Goal: Task Accomplishment & Management: Manage account settings

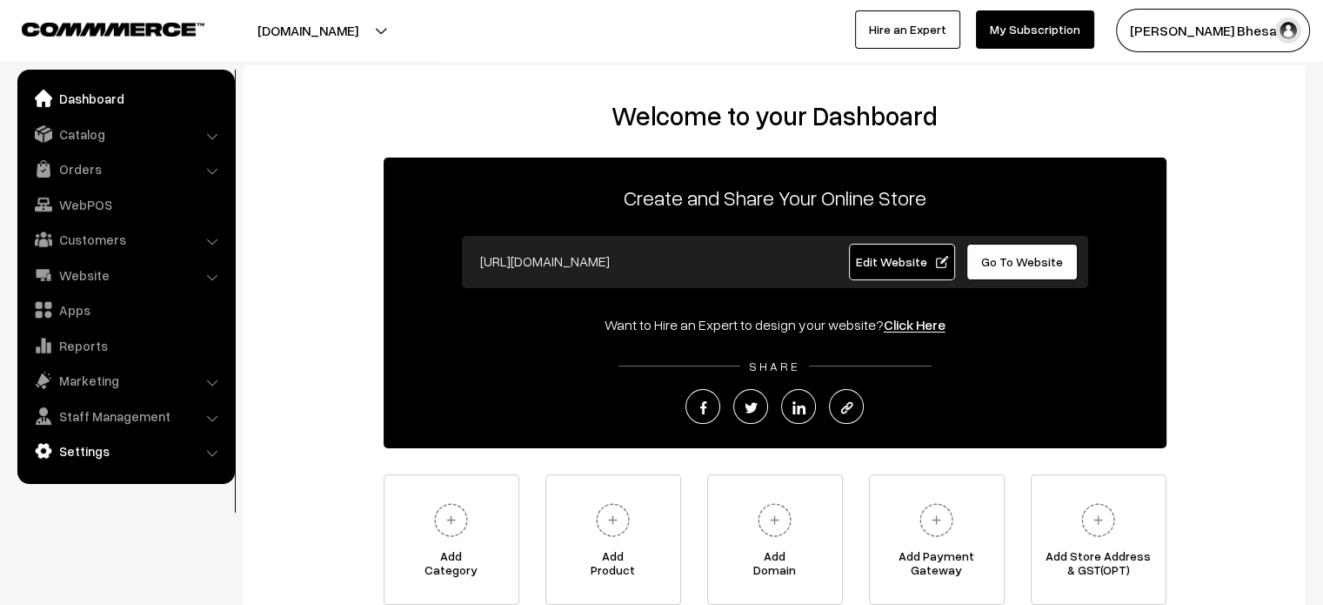
click at [71, 451] on link "Settings" at bounding box center [125, 450] width 207 height 31
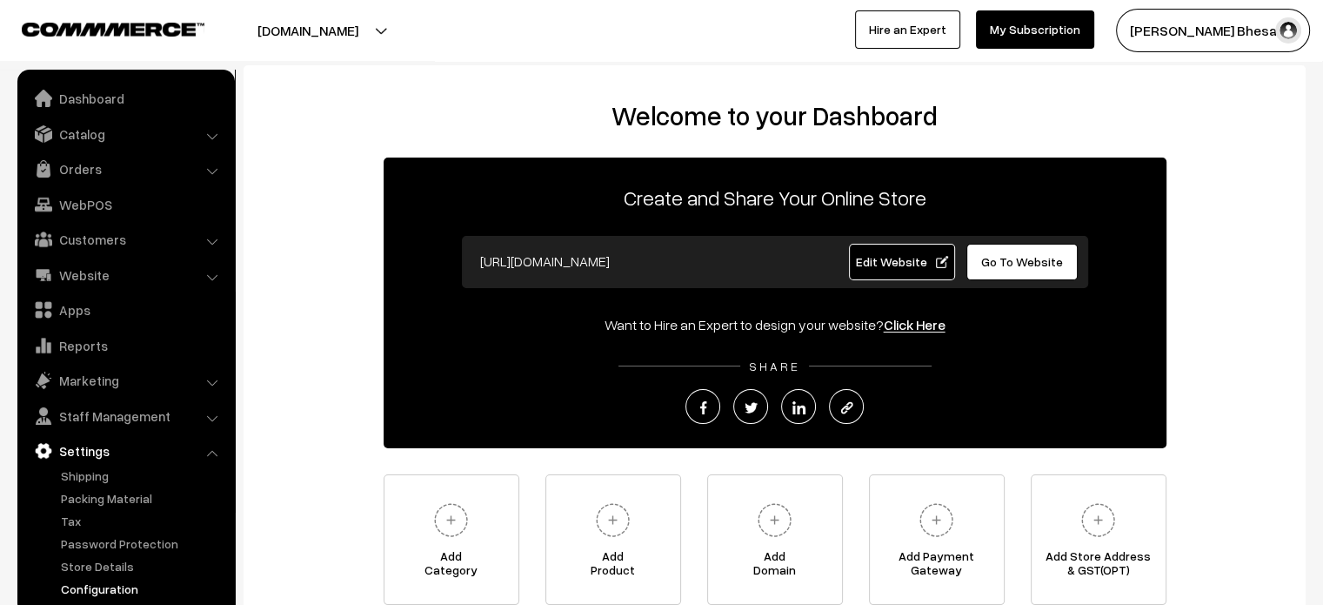
click at [115, 584] on link "Configuration" at bounding box center [143, 588] width 172 height 18
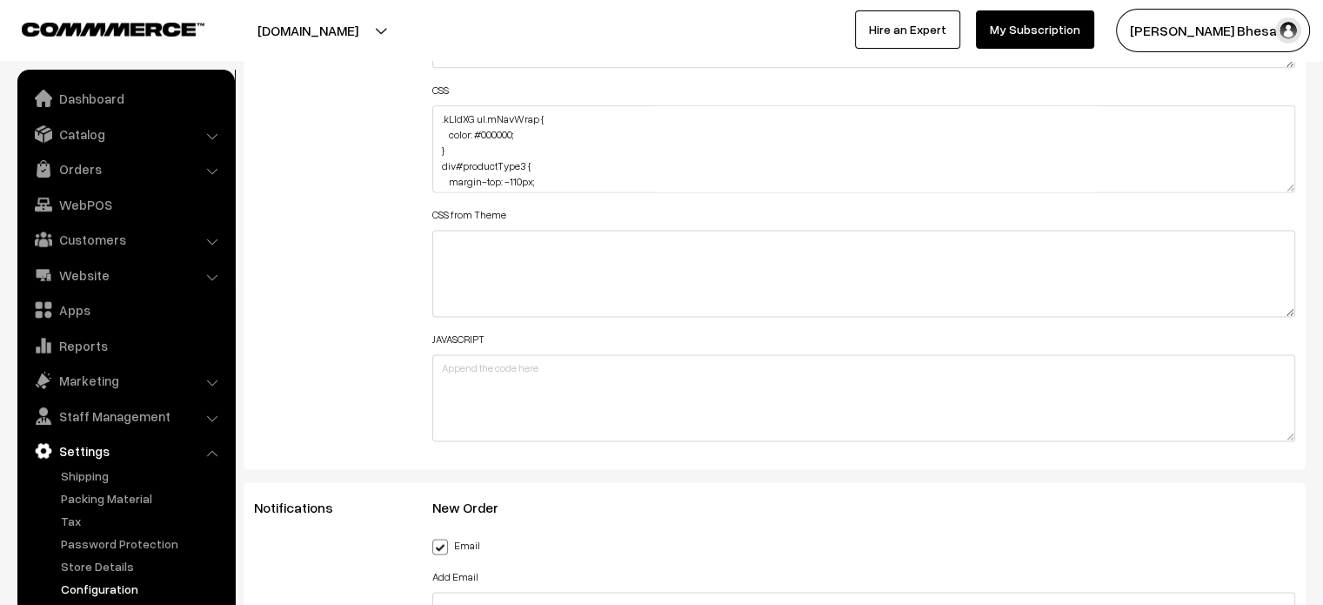
scroll to position [2291, 0]
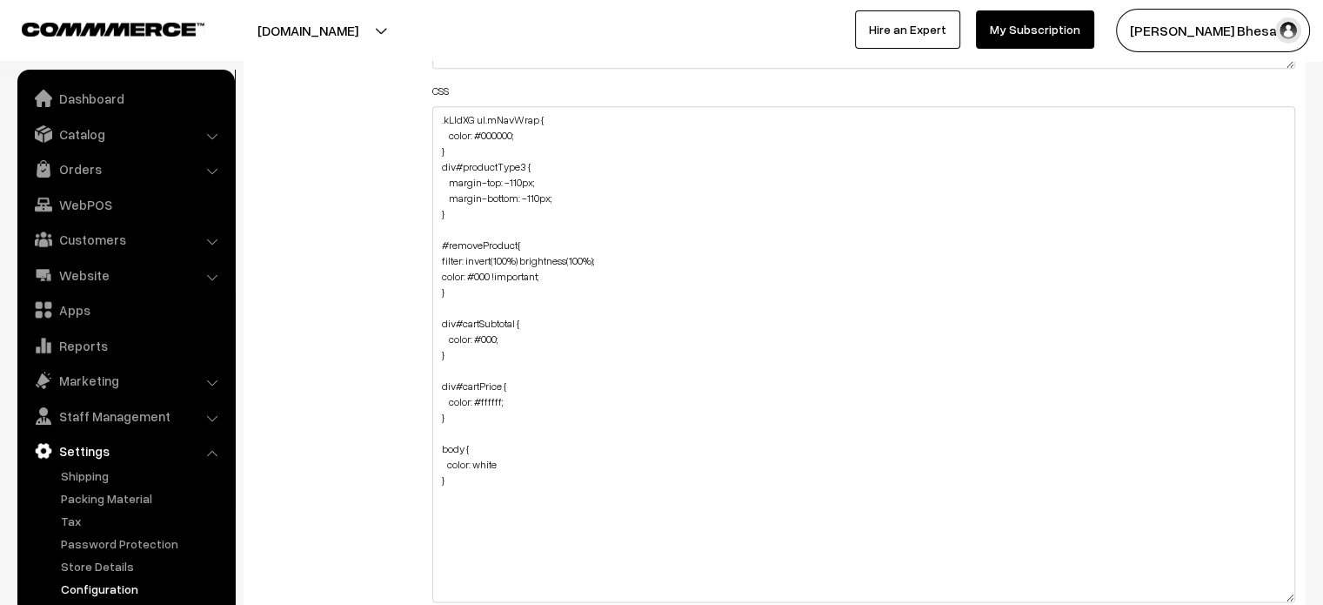
drag, startPoint x: 1287, startPoint y: 184, endPoint x: 1294, endPoint y: 594, distance: 410.7
click at [1294, 594] on textarea ".kLIdXG ul.mNavWrap { color: #000000; } div#productType3 { margin-top: -110px; …" at bounding box center [864, 354] width 864 height 496
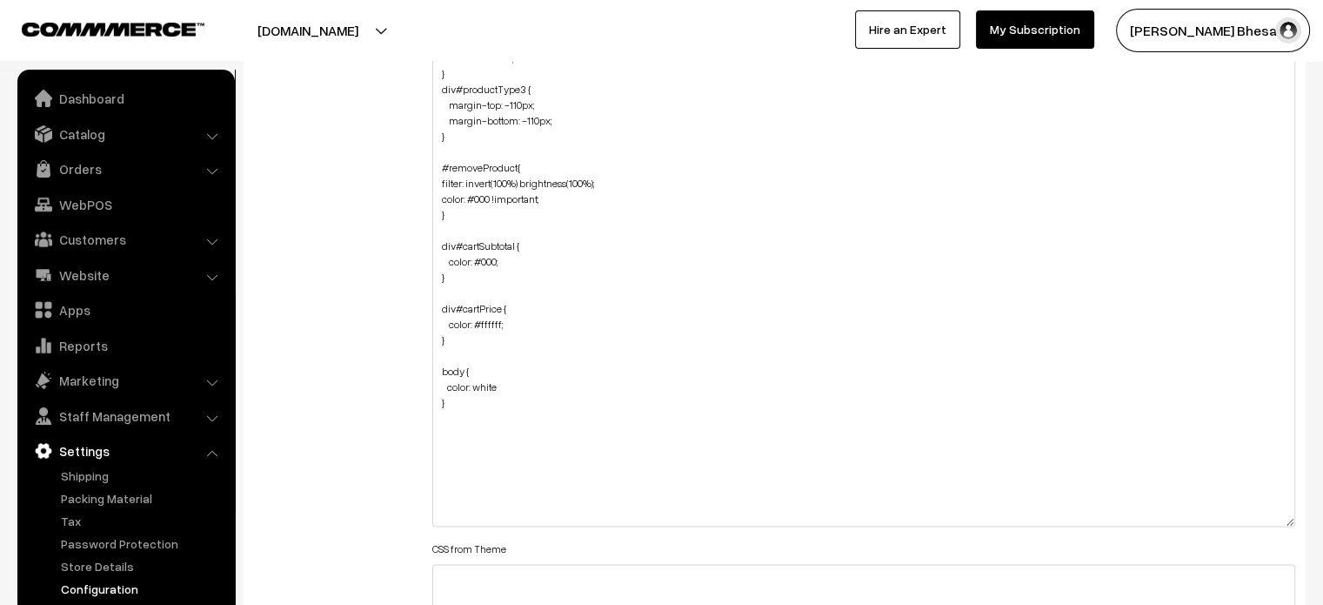
scroll to position [2390, 0]
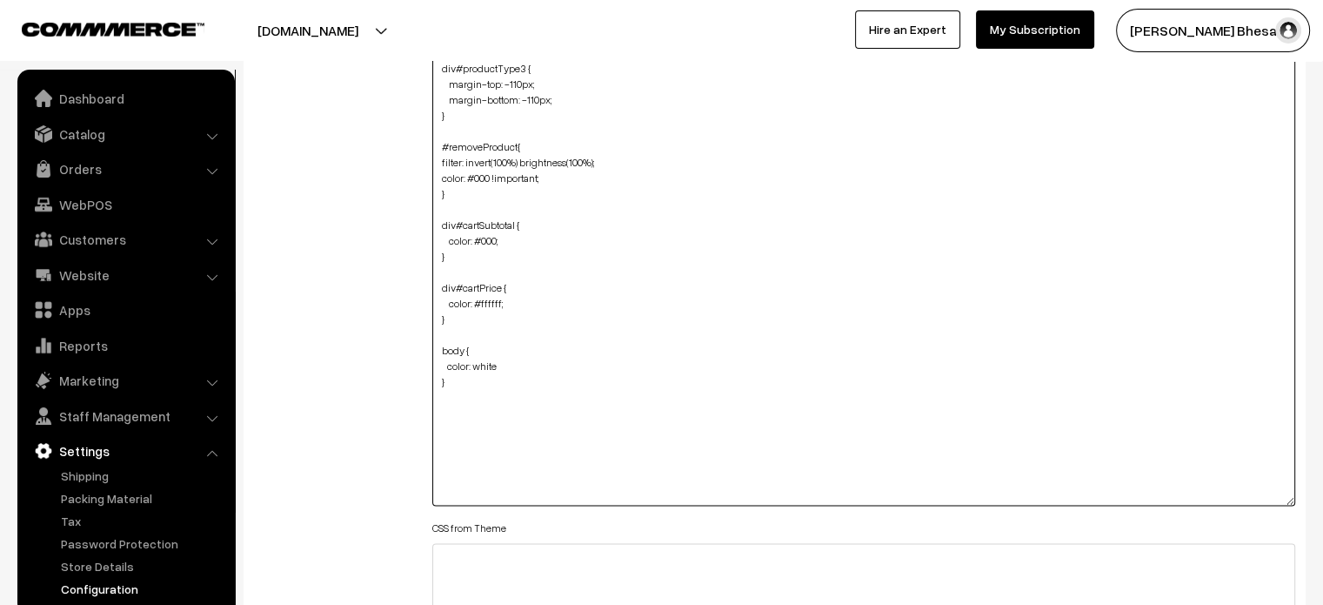
click at [481, 426] on textarea ".kLIdXG ul.mNavWrap { color: #000000; } div#productType3 { margin-top: -110px; …" at bounding box center [864, 257] width 864 height 498
paste textarea ".productSliderWrap { cursor: pointer; margin-bottom: -200px; }"
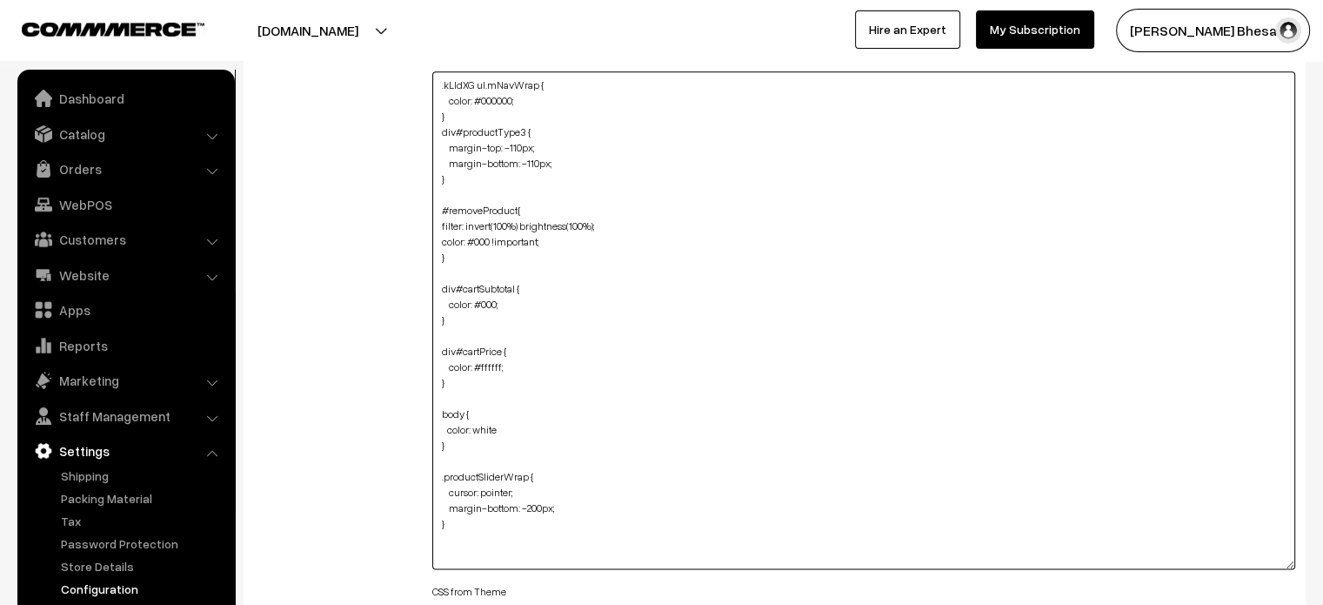
scroll to position [2331, 0]
click at [493, 486] on textarea ".kLIdXG ul.mNavWrap { color: #000000; } div#productType3 { margin-top: -110px; …" at bounding box center [864, 315] width 864 height 498
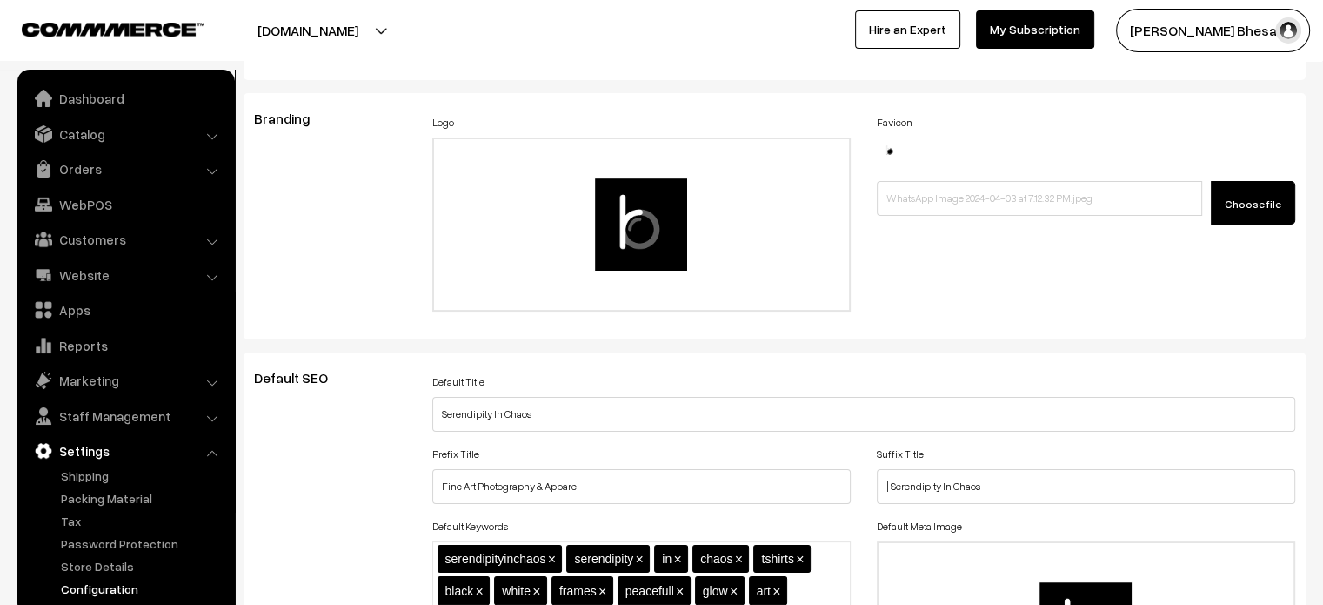
scroll to position [0, 0]
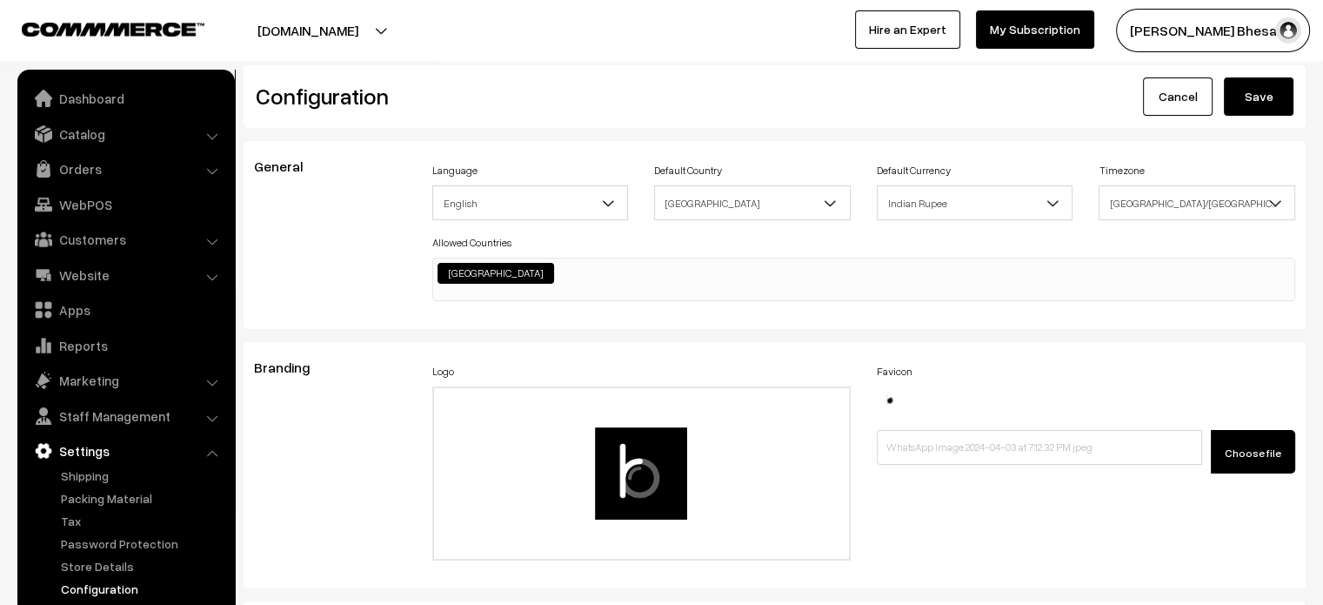
type textarea ".kLIdXG ul.mNavWrap { color: #000000; } div#productType3 { margin-top: -110px; …"
click at [1264, 85] on button "Save" at bounding box center [1259, 96] width 70 height 38
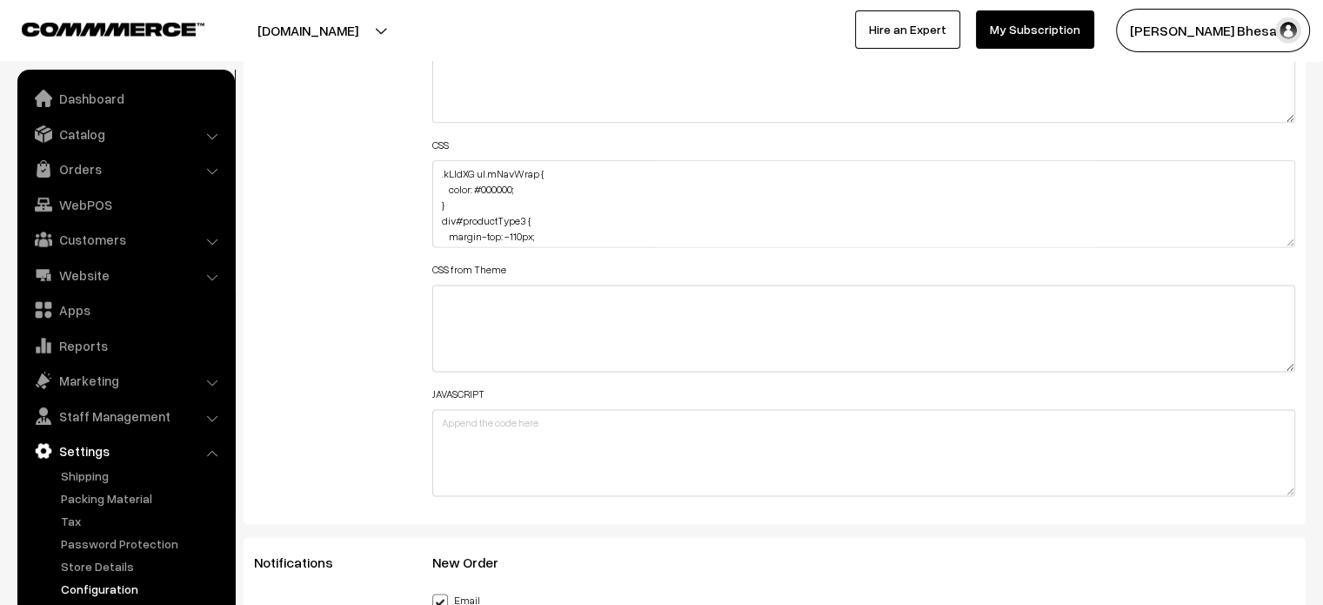
scroll to position [2230, 0]
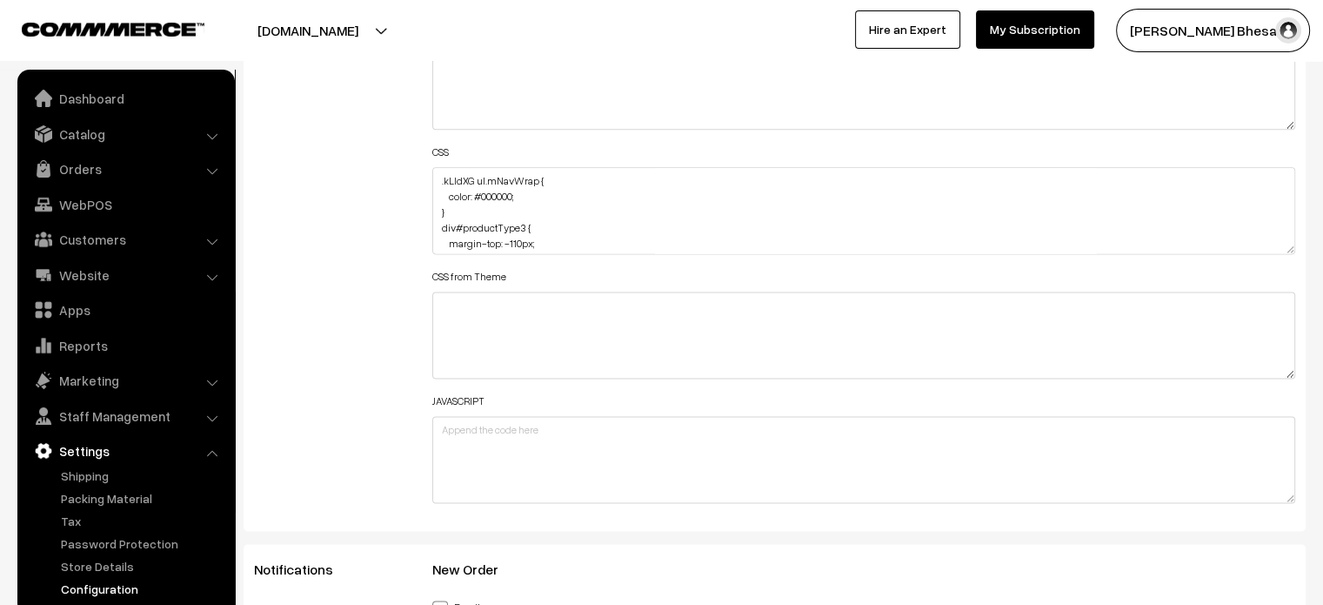
drag, startPoint x: 1293, startPoint y: 244, endPoint x: 1325, endPoint y: 645, distance: 403.2
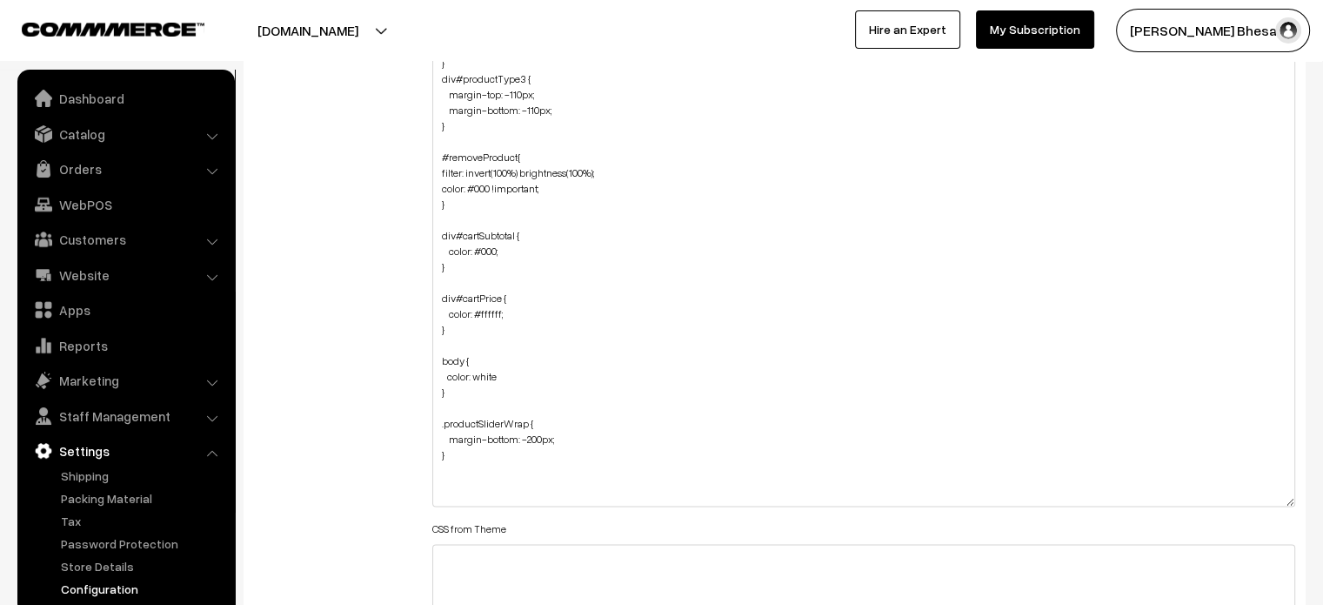
scroll to position [2380, 0]
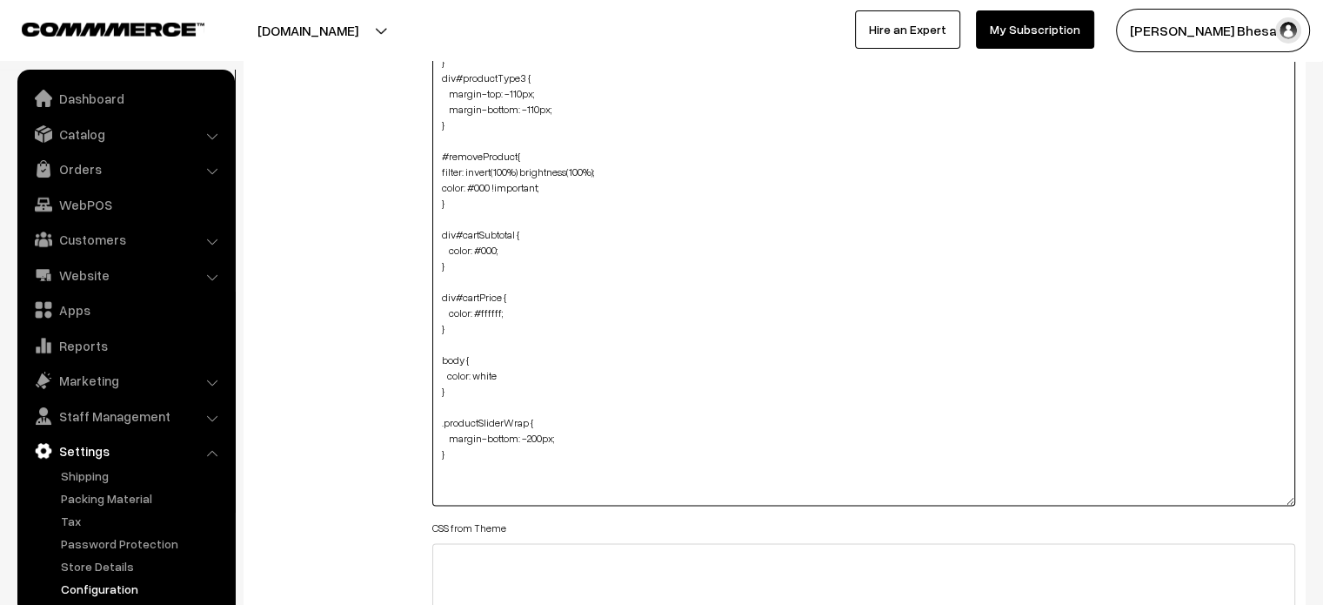
drag, startPoint x: 455, startPoint y: 453, endPoint x: 419, endPoint y: 424, distance: 46.3
click at [419, 424] on div "Header HTML Body HTML CSS .kLIdXG ul.mNavWrap { color: #000000; } div#productTy…" at bounding box center [864, 253] width 890 height 1023
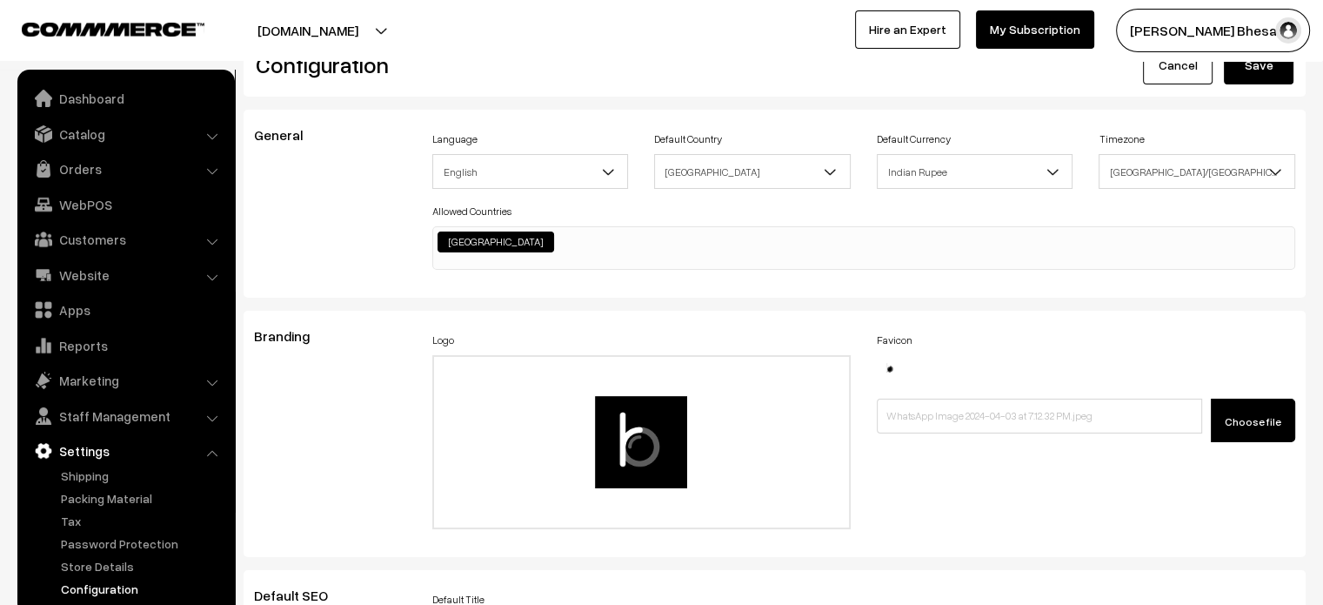
scroll to position [0, 0]
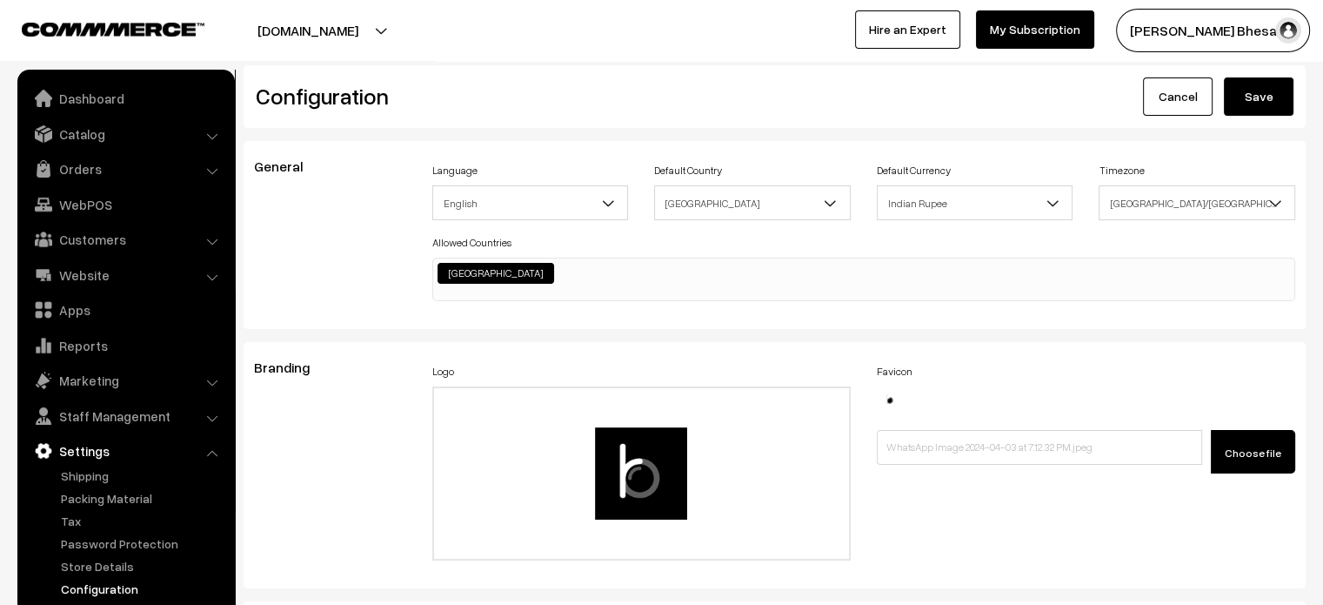
type textarea ".kLIdXG ul.mNavWrap { color: #000000; } div#productType3 { margin-top: -110px; …"
click at [1270, 113] on button "Save" at bounding box center [1259, 96] width 70 height 38
click at [101, 138] on link "Catalog" at bounding box center [125, 133] width 207 height 31
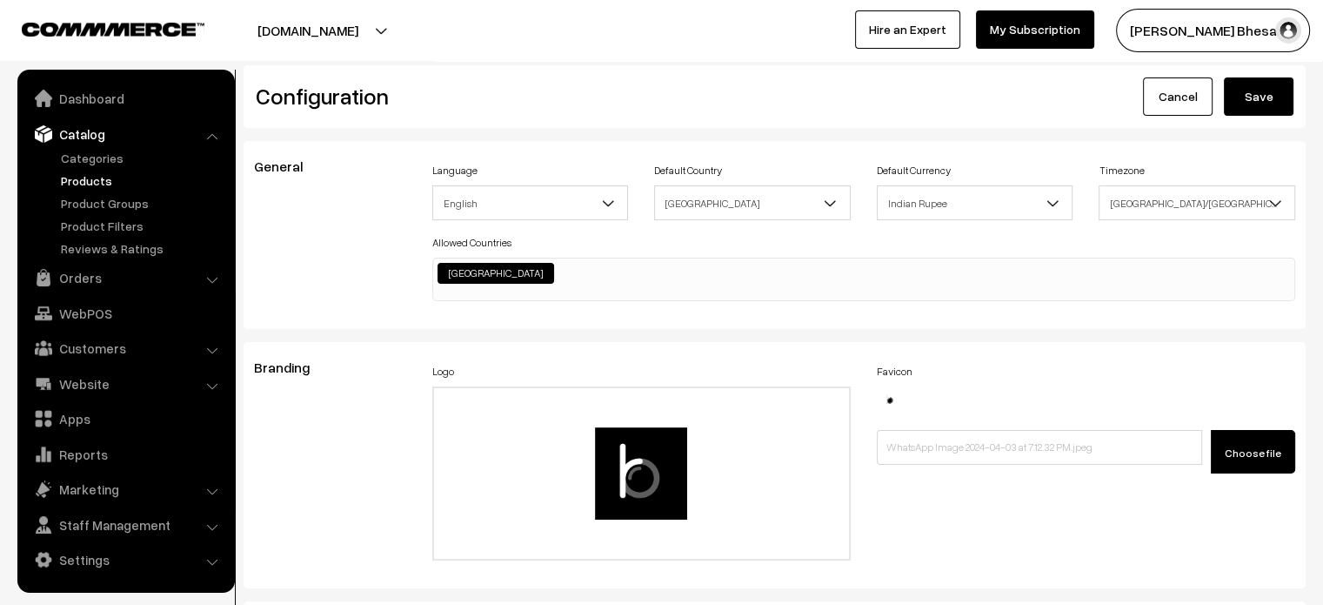
click at [118, 178] on link "Products" at bounding box center [143, 180] width 172 height 18
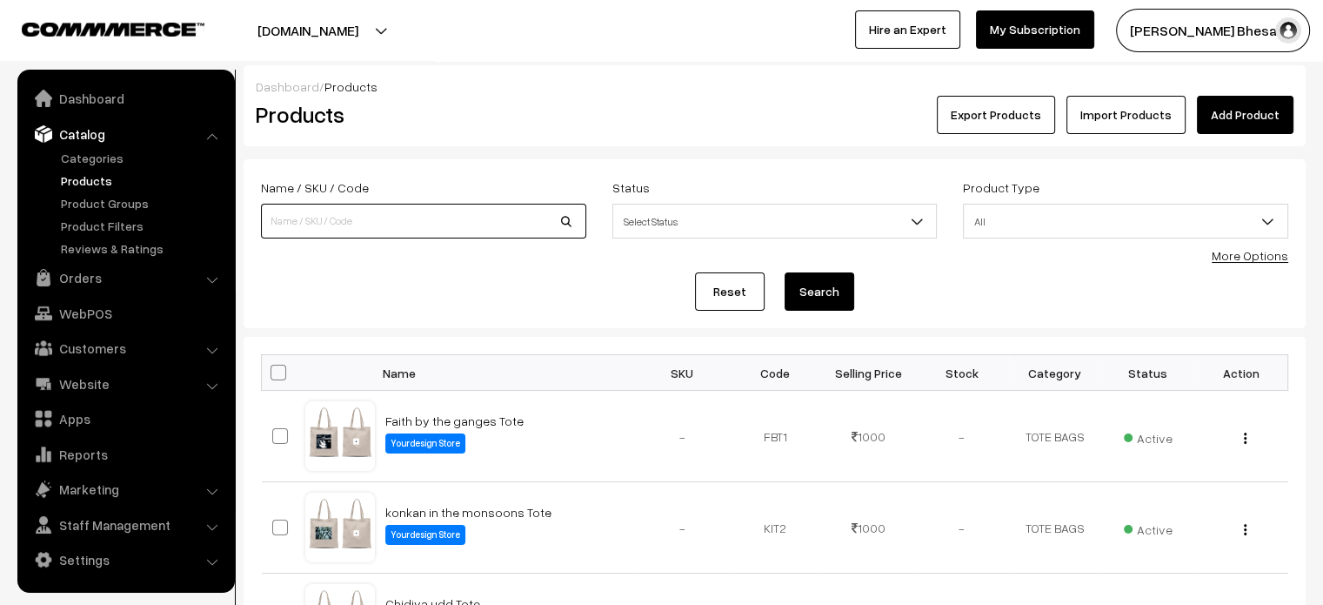
click at [518, 230] on input at bounding box center [423, 221] width 325 height 35
click at [641, 90] on div "Dashboard / Products" at bounding box center [775, 86] width 1038 height 18
click at [358, 211] on input at bounding box center [423, 221] width 325 height 35
paste input "Neon rang hoodie"
type input "Neon rang hoodie"
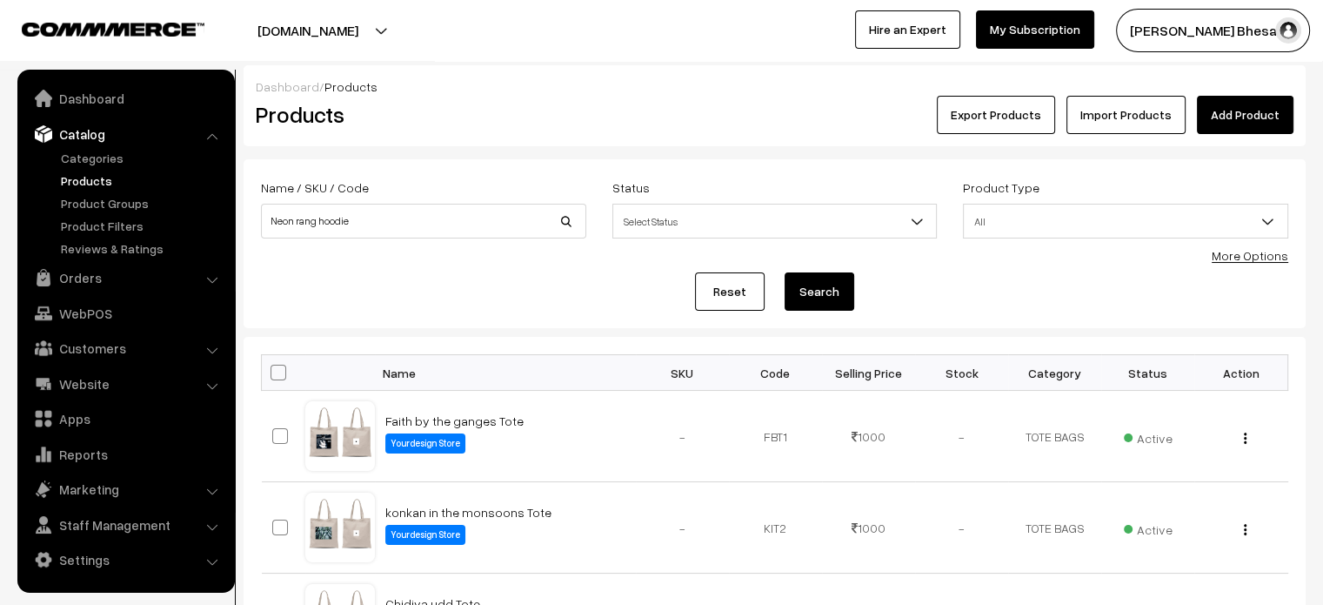
click at [825, 284] on button "Search" at bounding box center [820, 291] width 70 height 38
click at [428, 419] on link "Neon rang hoodie" at bounding box center [435, 420] width 101 height 15
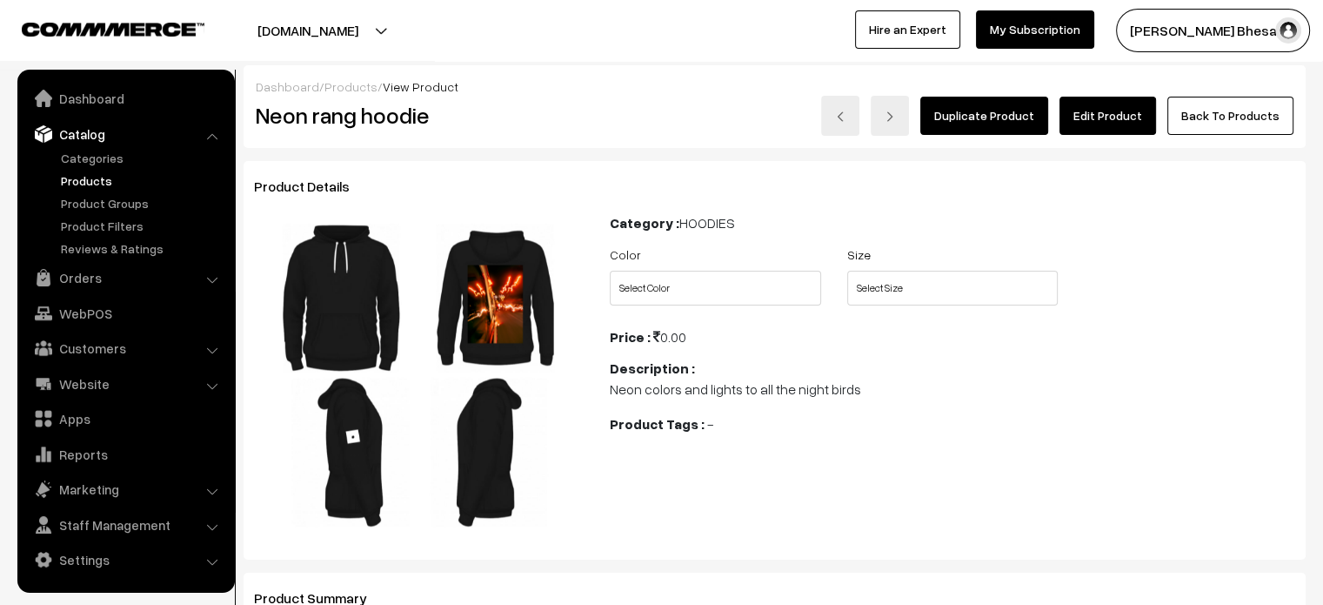
click at [1120, 121] on link "Edit Product" at bounding box center [1108, 116] width 97 height 38
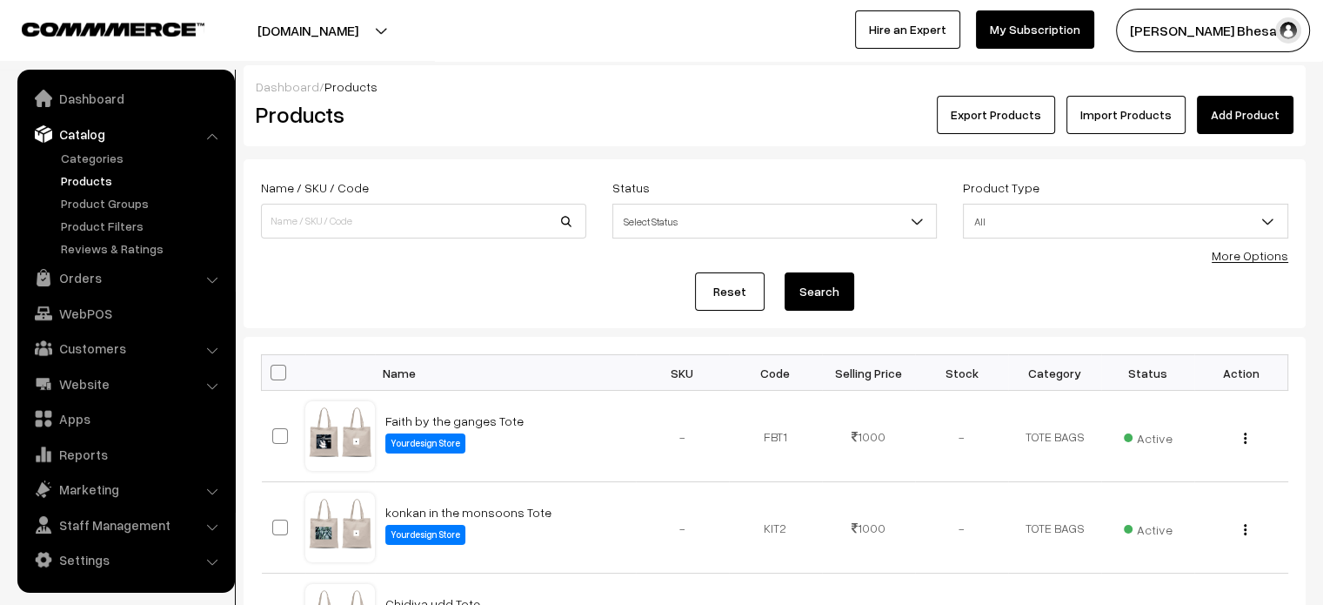
click at [793, 96] on div "Export Products Import Products Add Product" at bounding box center [952, 115] width 683 height 38
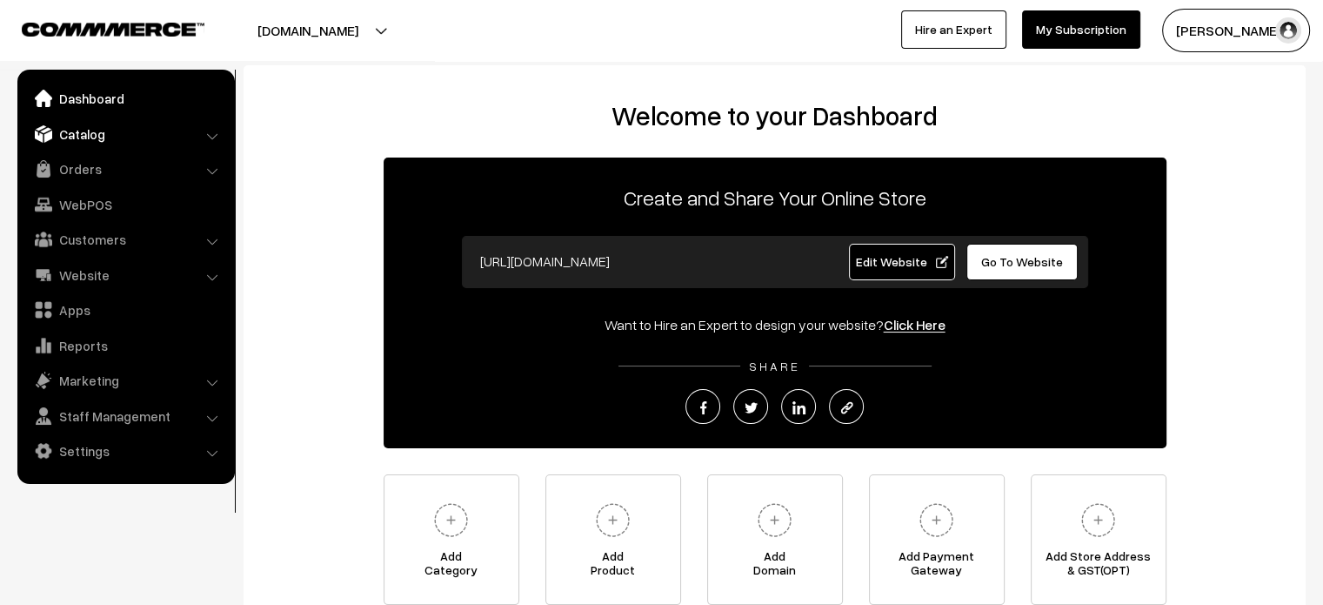
click at [150, 128] on link "Catalog" at bounding box center [125, 133] width 207 height 31
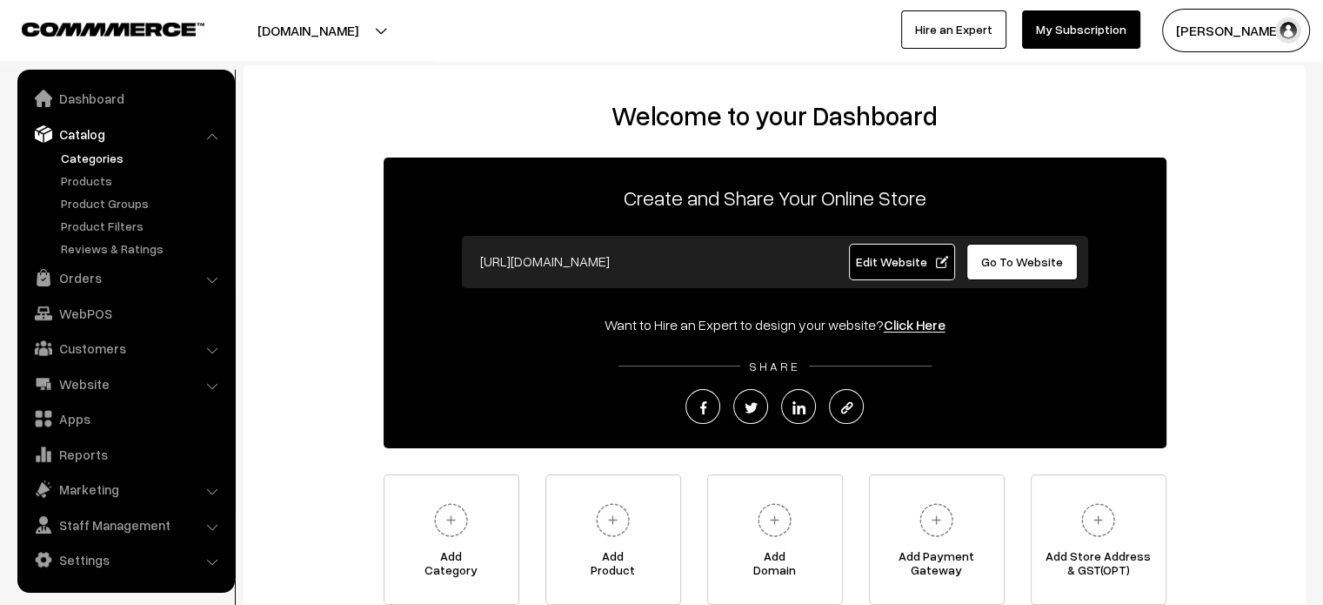
click at [99, 157] on link "Categories" at bounding box center [143, 158] width 172 height 18
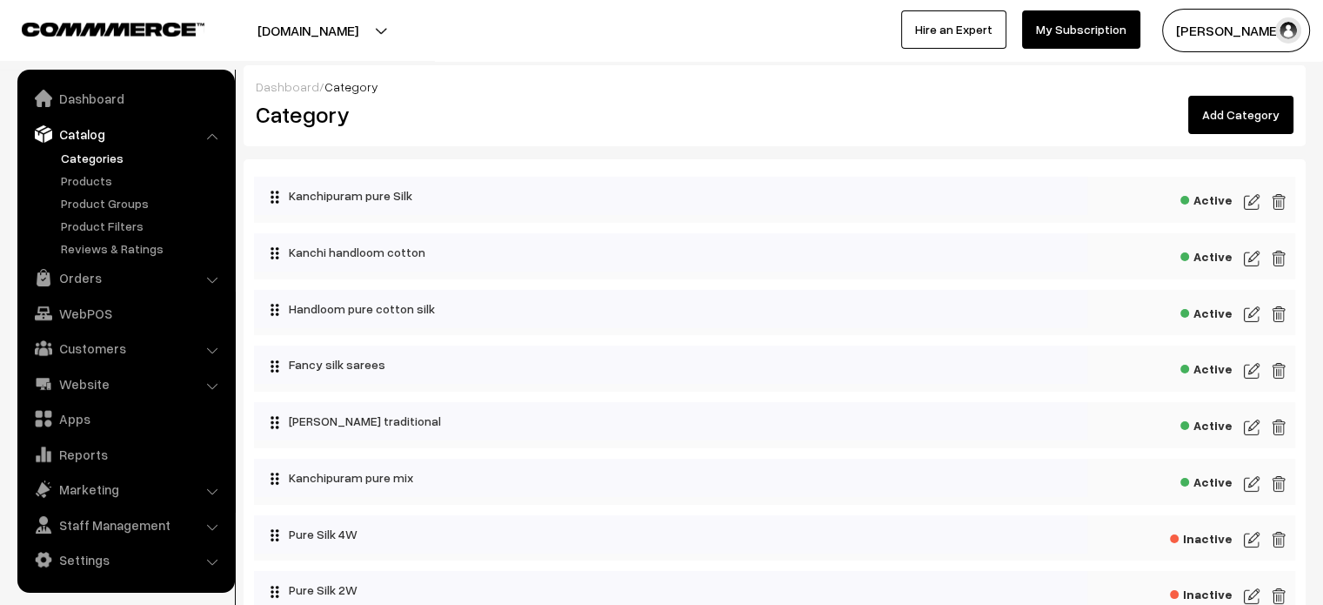
click at [1255, 209] on img at bounding box center [1252, 201] width 16 height 21
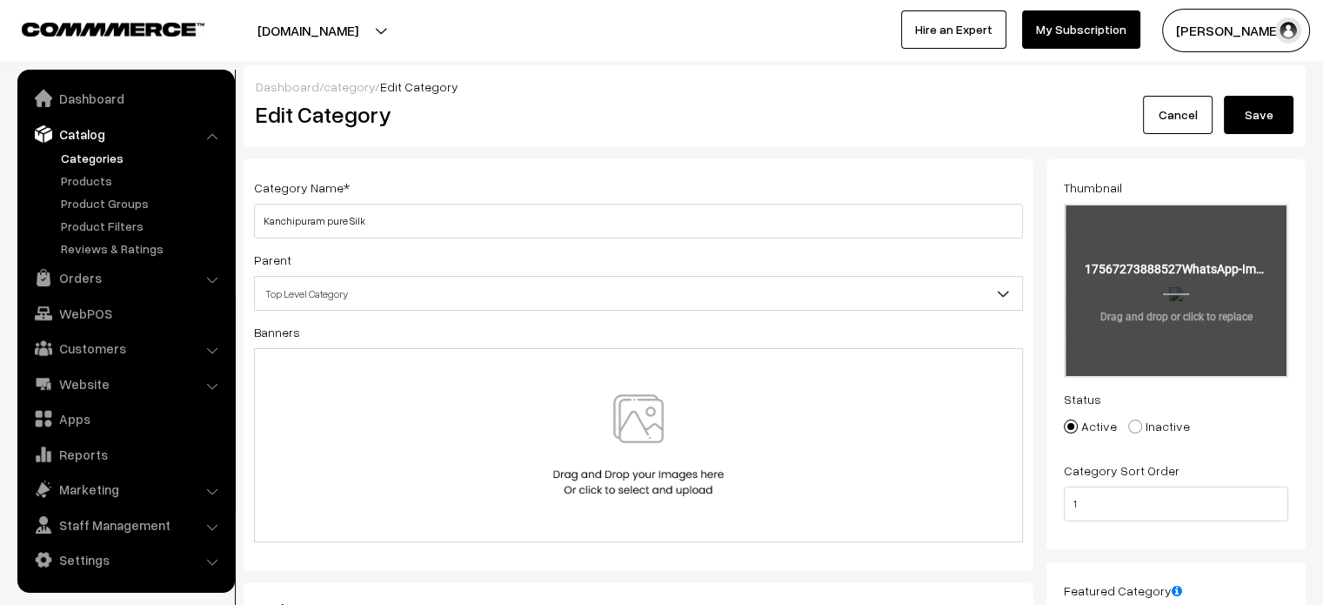
click at [1150, 278] on input "file" at bounding box center [1176, 290] width 221 height 171
type input "C:\fakepath\WhatsApp Image 2025-09-01 at 5.43.49 PM.jpeg"
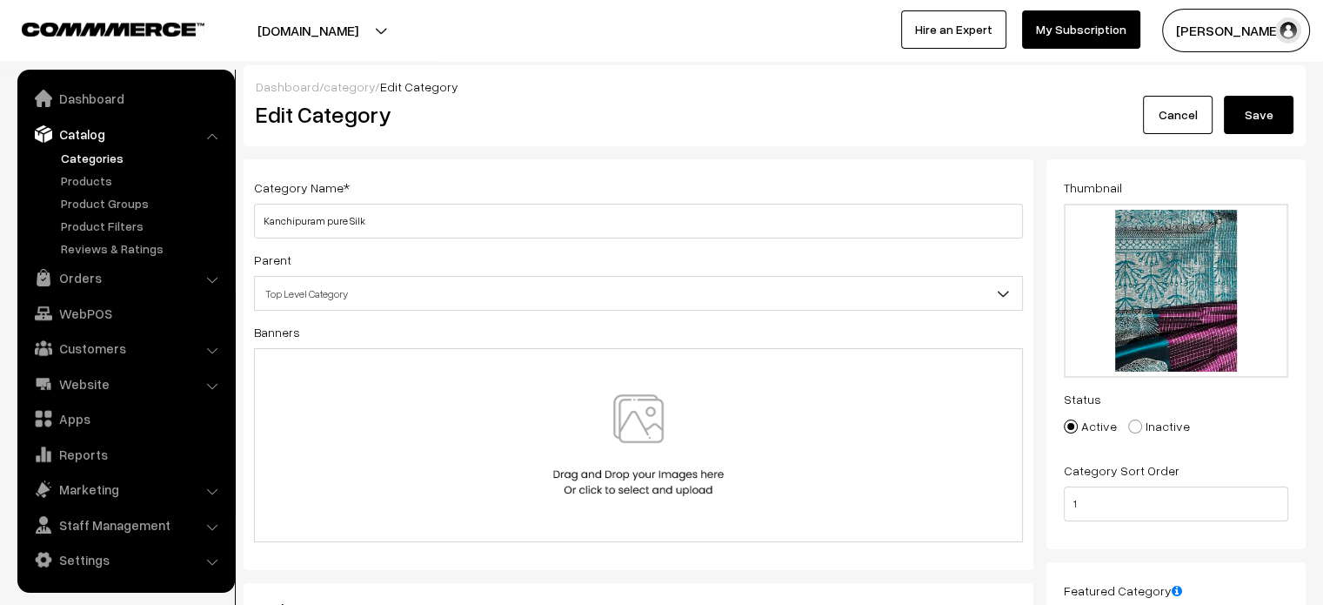
click at [1252, 126] on button "Save" at bounding box center [1259, 115] width 70 height 38
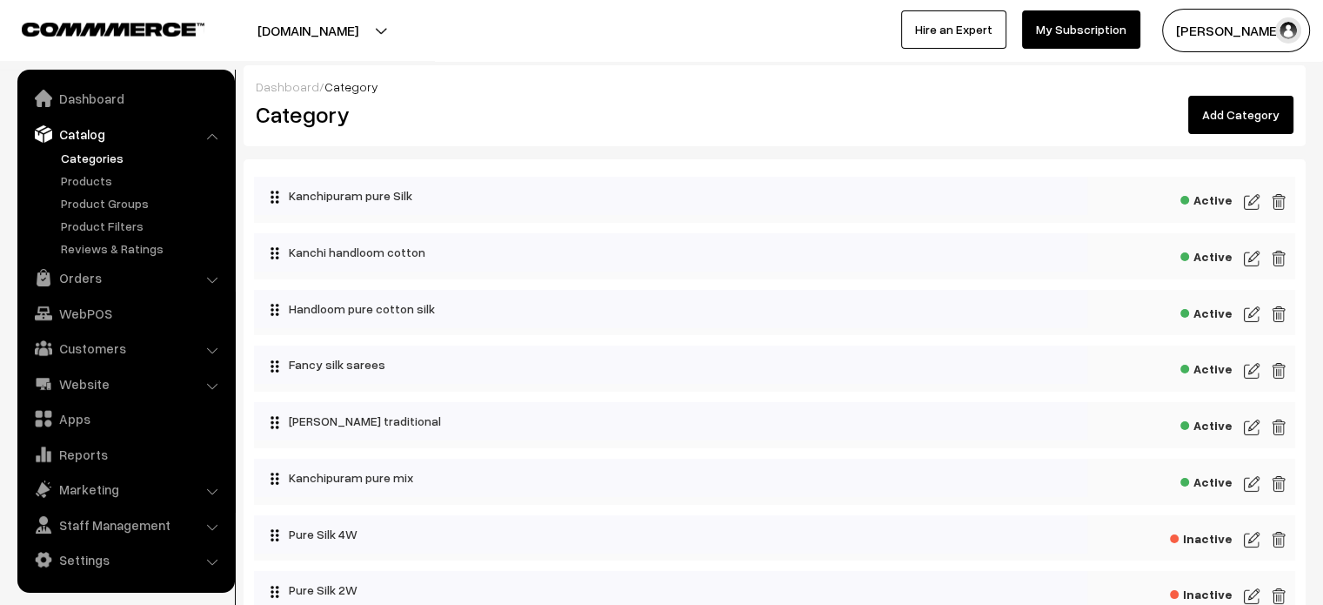
click at [1250, 248] on img at bounding box center [1252, 258] width 16 height 21
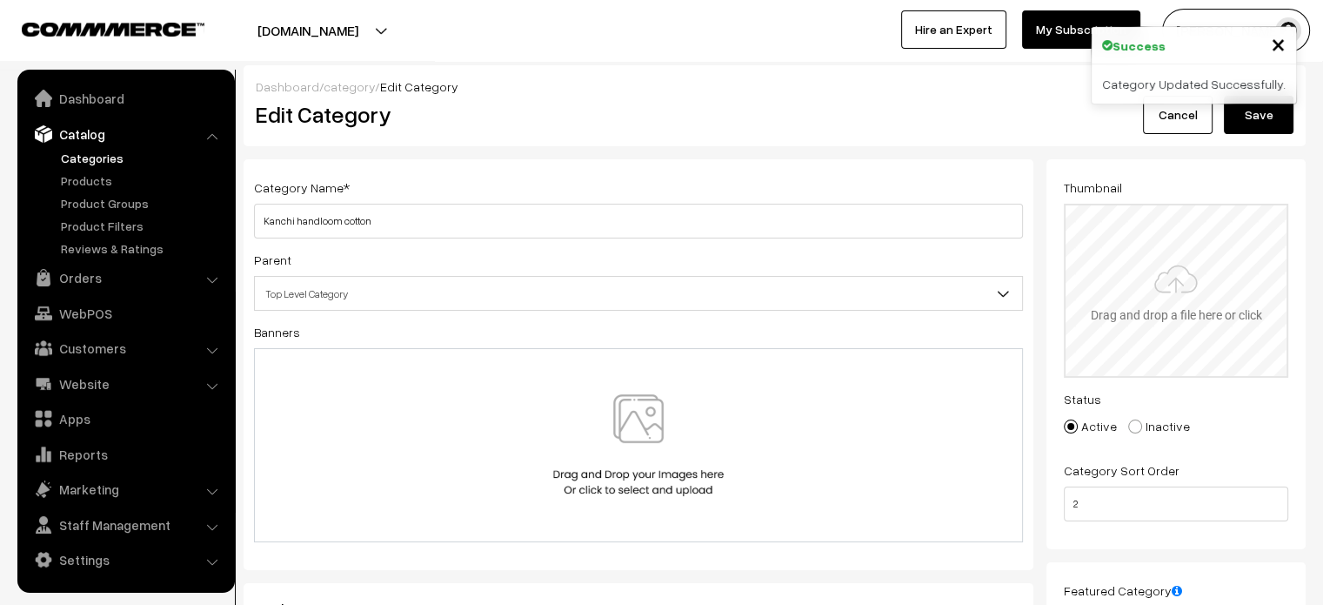
click at [1170, 284] on input "file" at bounding box center [1176, 290] width 221 height 171
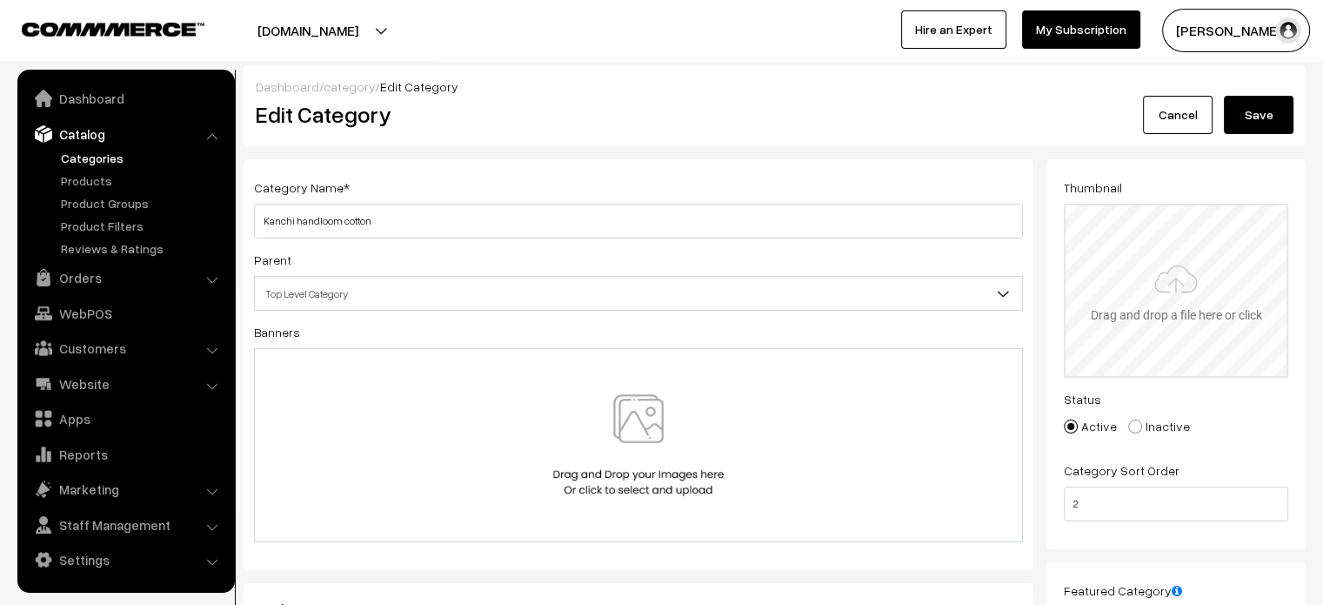
type input "C:\fakepath\WhatsApp Image [DATE] 6.13.22 PM.jpeg"
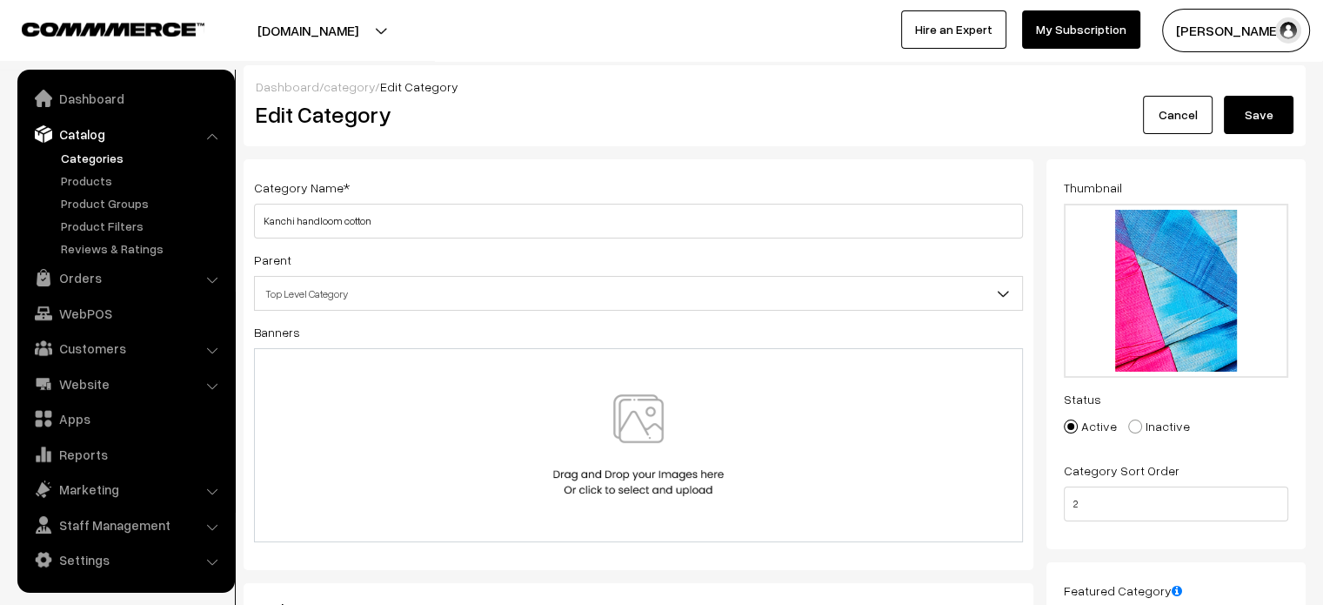
click at [1264, 114] on button "Save" at bounding box center [1259, 115] width 70 height 38
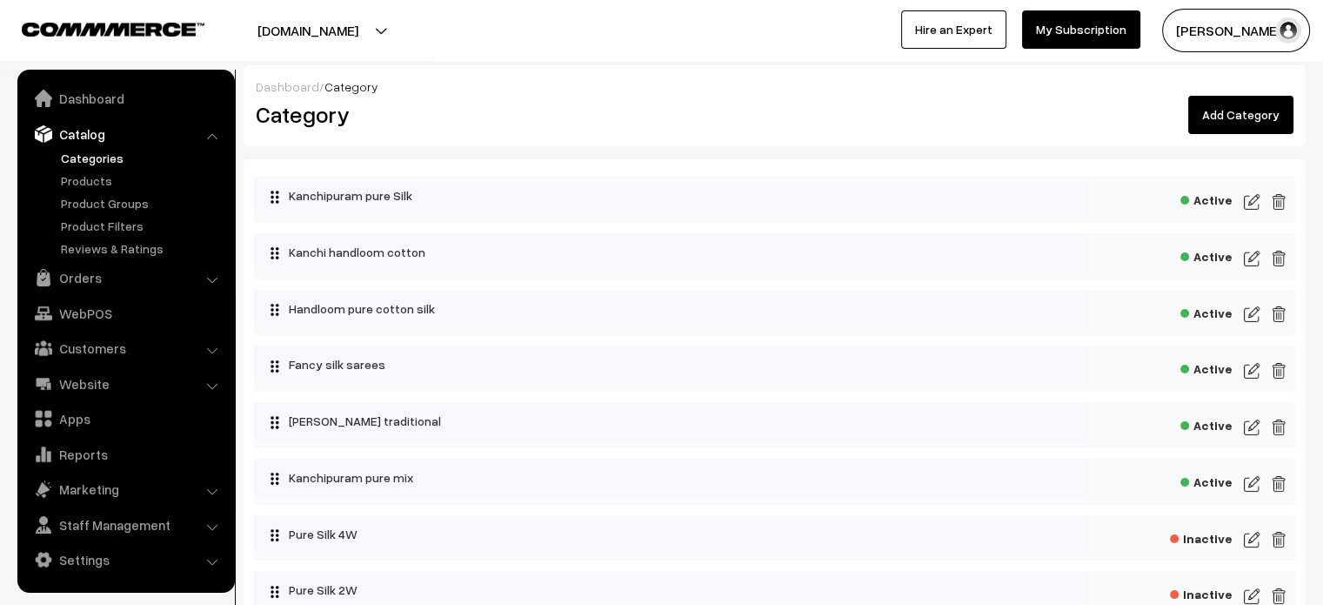
click at [1245, 312] on img at bounding box center [1252, 314] width 16 height 21
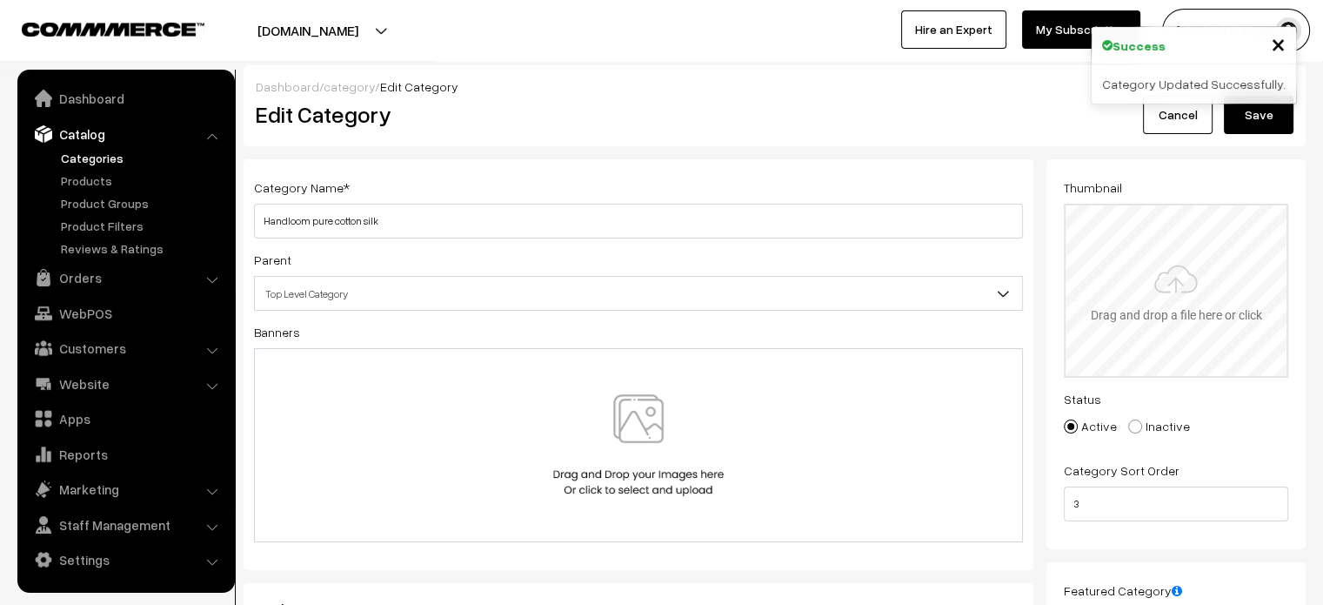
click at [1245, 262] on input "file" at bounding box center [1176, 290] width 221 height 171
type input "C:\fakepath\WhatsApp Image 2025-09-01 at 6.19.04 PM.jpeg"
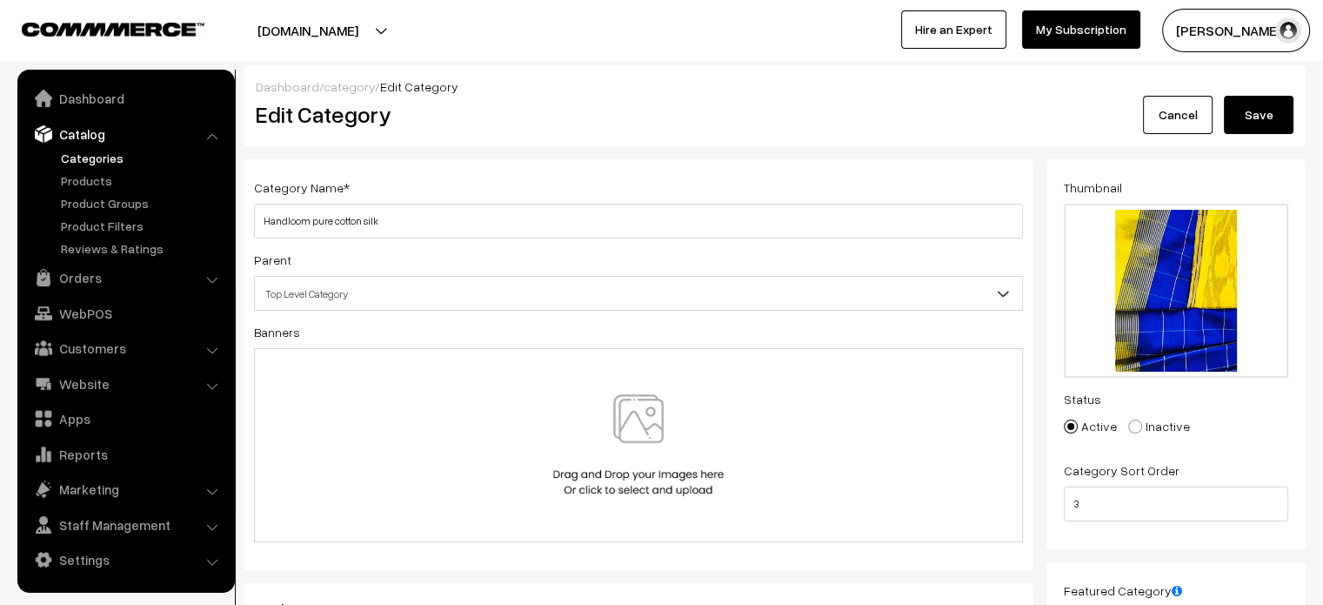
click at [1264, 119] on button "Save" at bounding box center [1259, 115] width 70 height 38
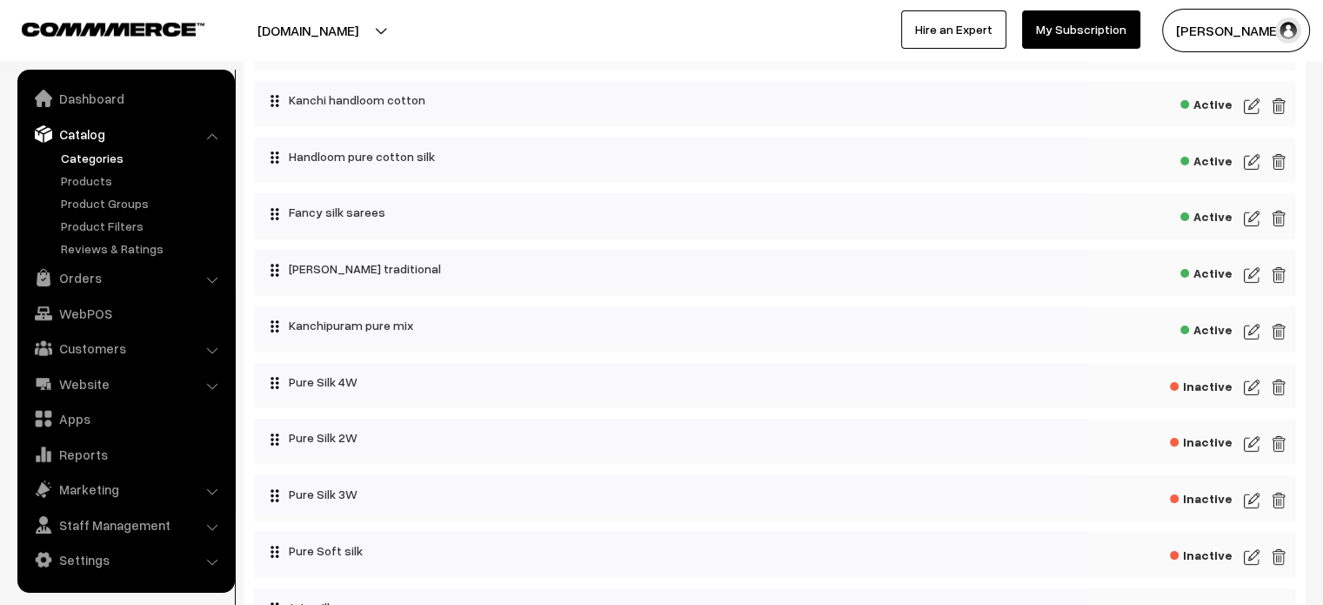
scroll to position [163, 0]
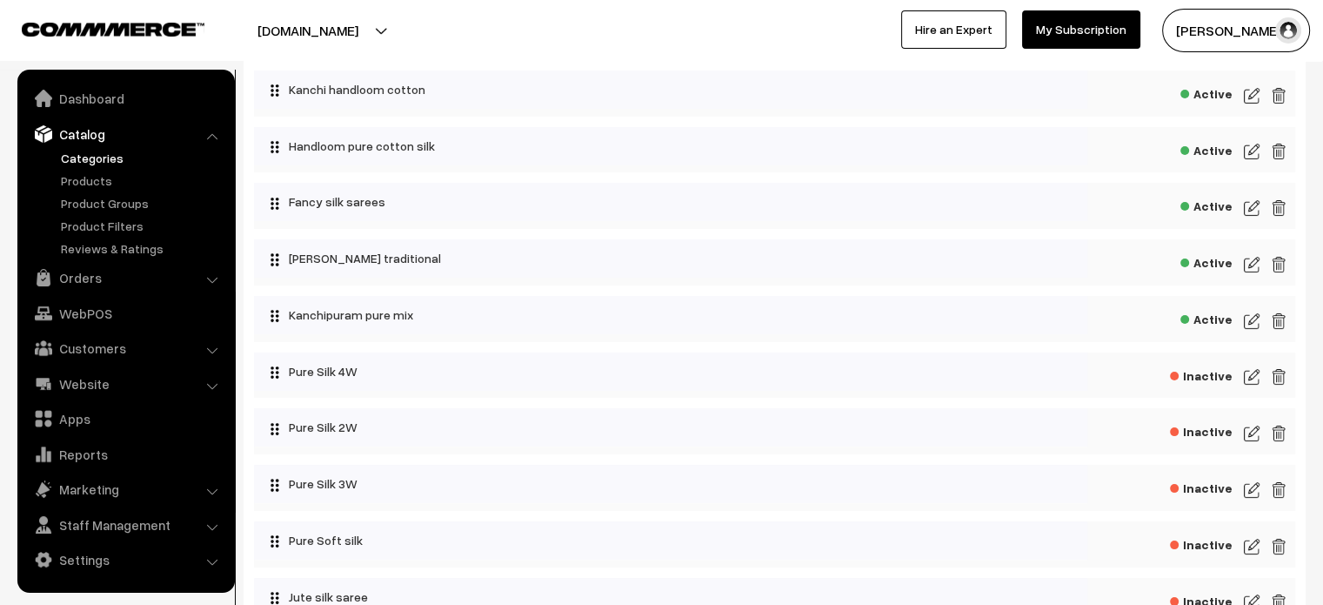
click at [1245, 211] on img at bounding box center [1252, 207] width 16 height 21
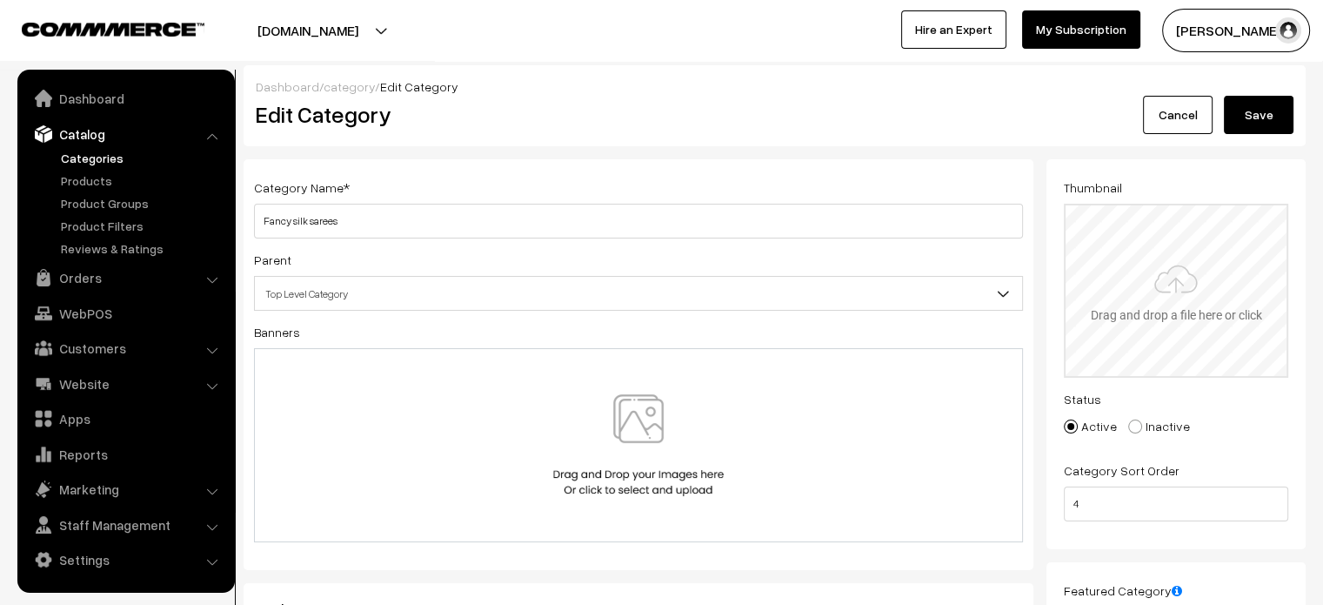
click at [1140, 298] on input "file" at bounding box center [1176, 290] width 221 height 171
type input "C:\fakepath\WhatsApp Image 2025-09-01 at 6.24.27 PM.jpeg"
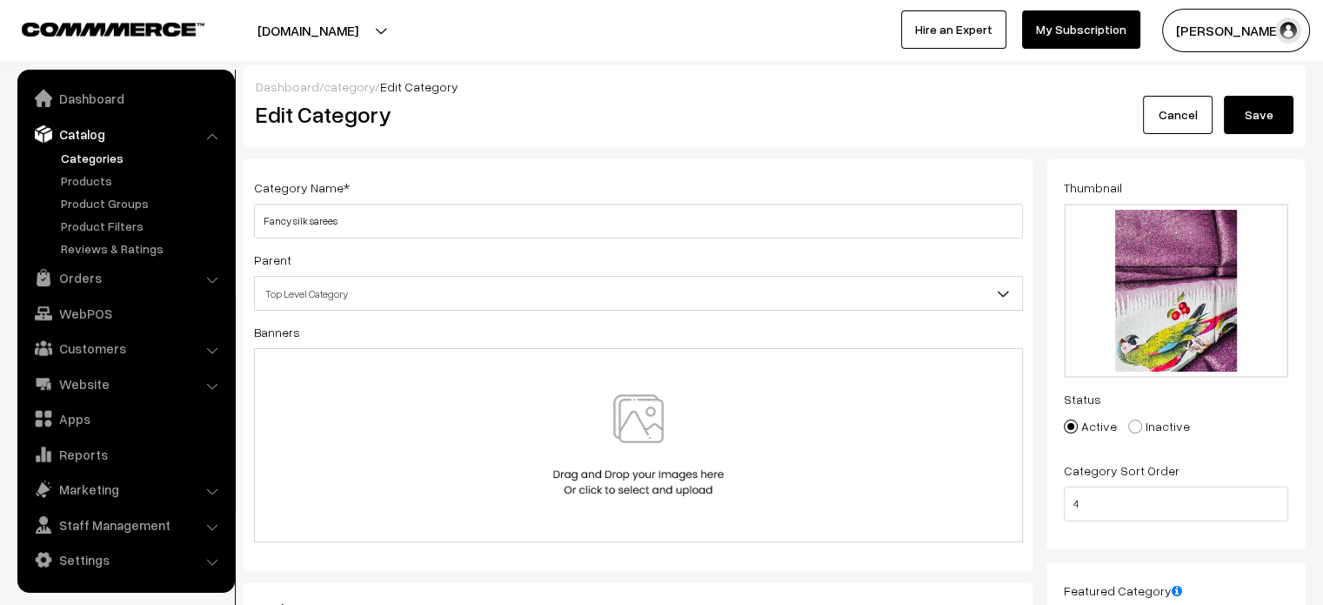
click at [1275, 115] on button "Save" at bounding box center [1259, 115] width 70 height 38
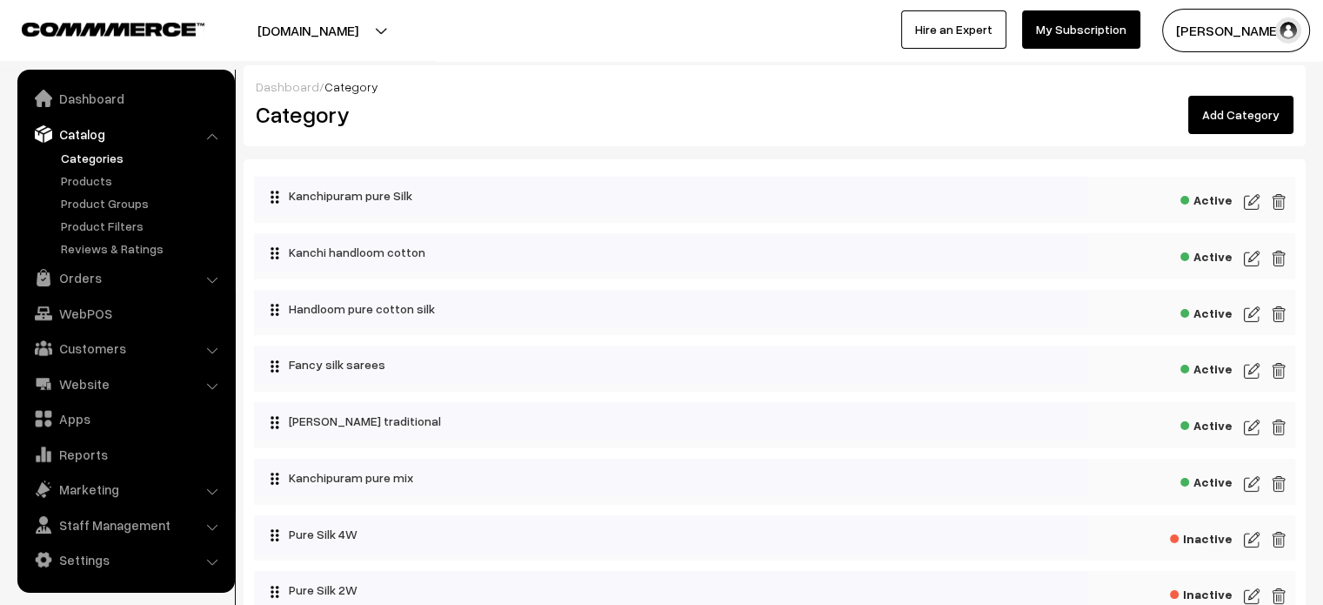
scroll to position [146, 0]
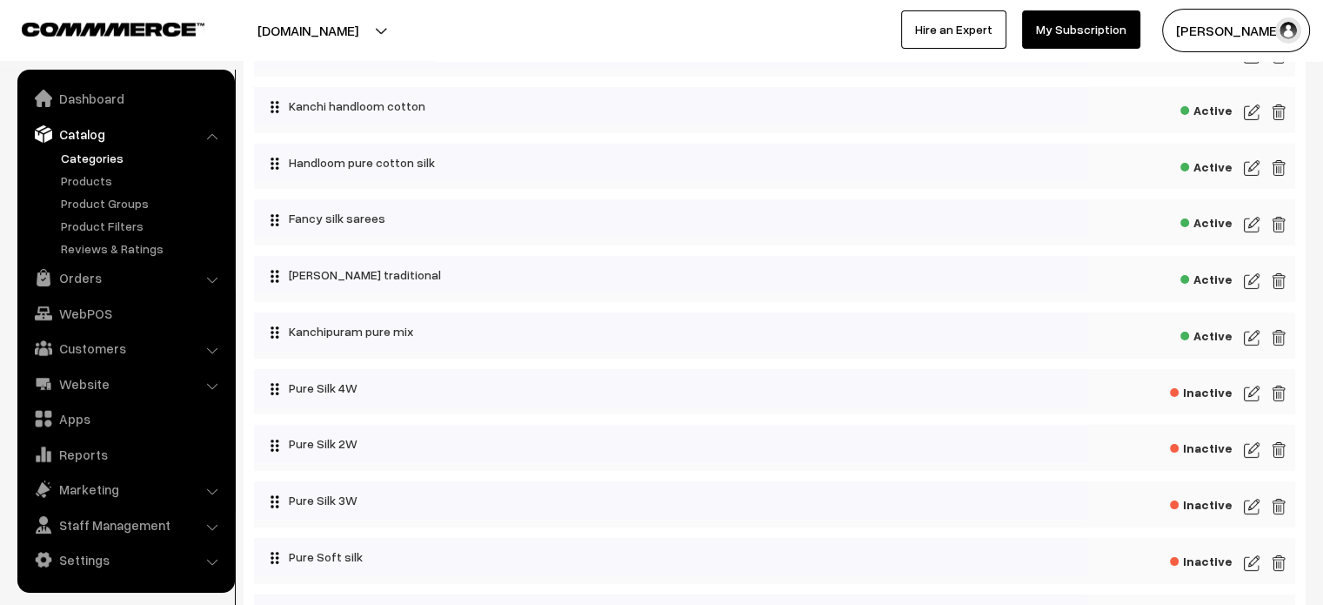
click at [1246, 333] on img at bounding box center [1252, 337] width 16 height 21
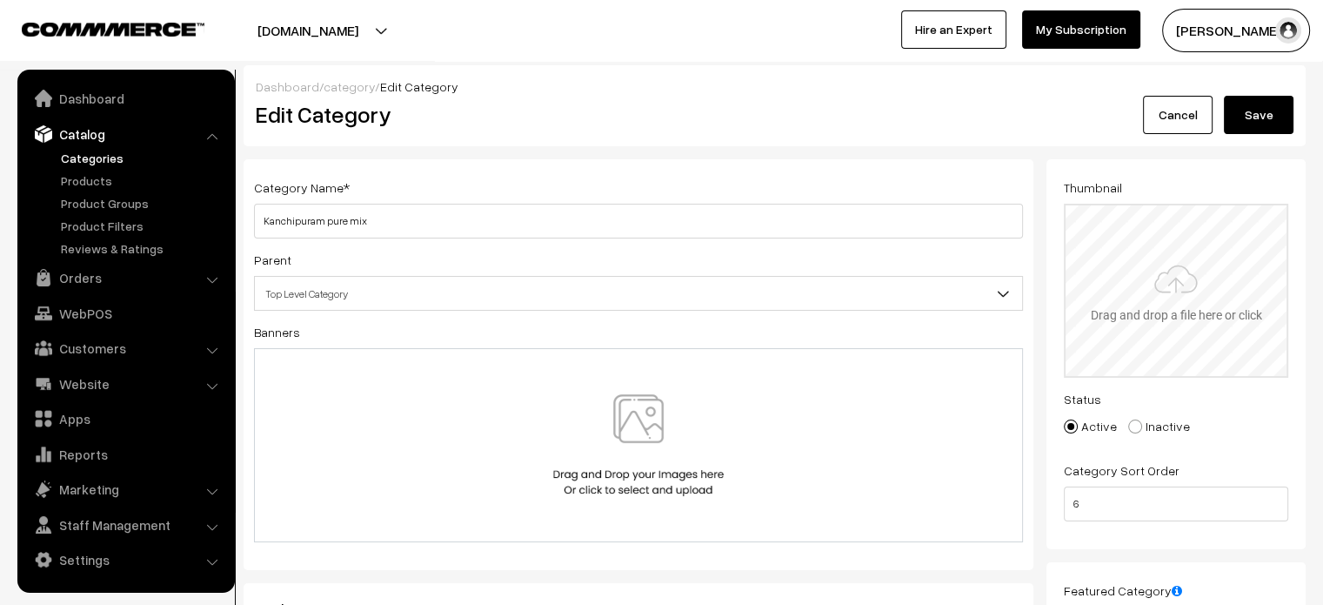
click at [1180, 297] on input "file" at bounding box center [1176, 290] width 221 height 171
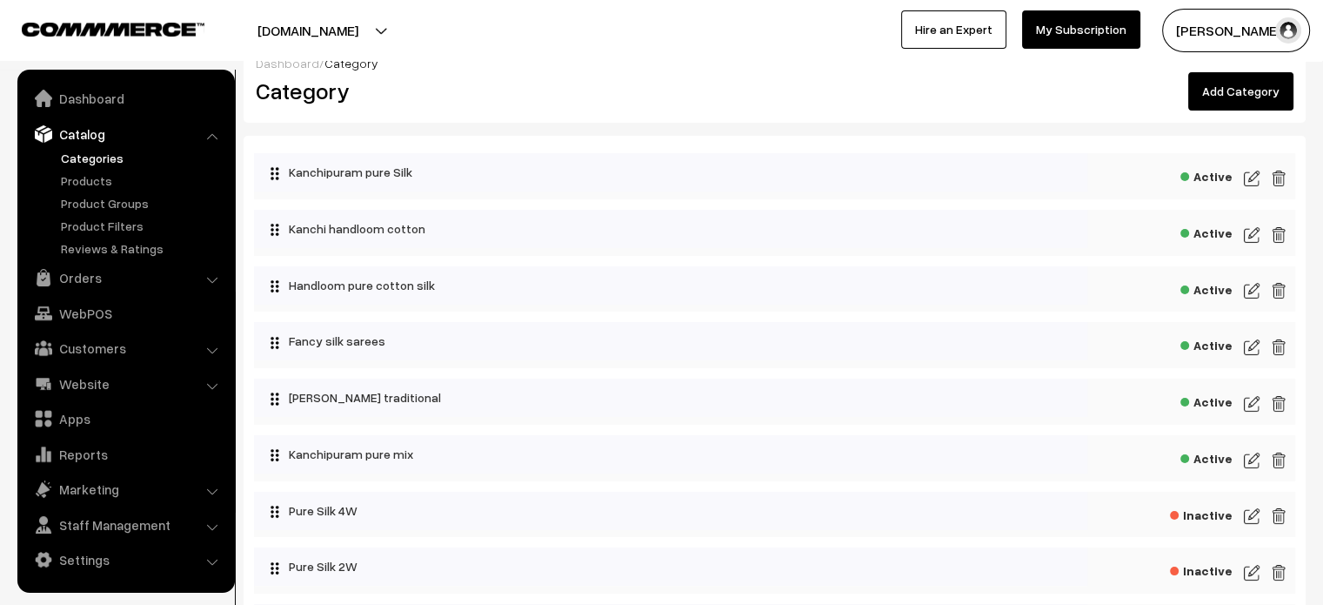
scroll to position [24, 0]
click at [1252, 402] on img at bounding box center [1252, 402] width 16 height 21
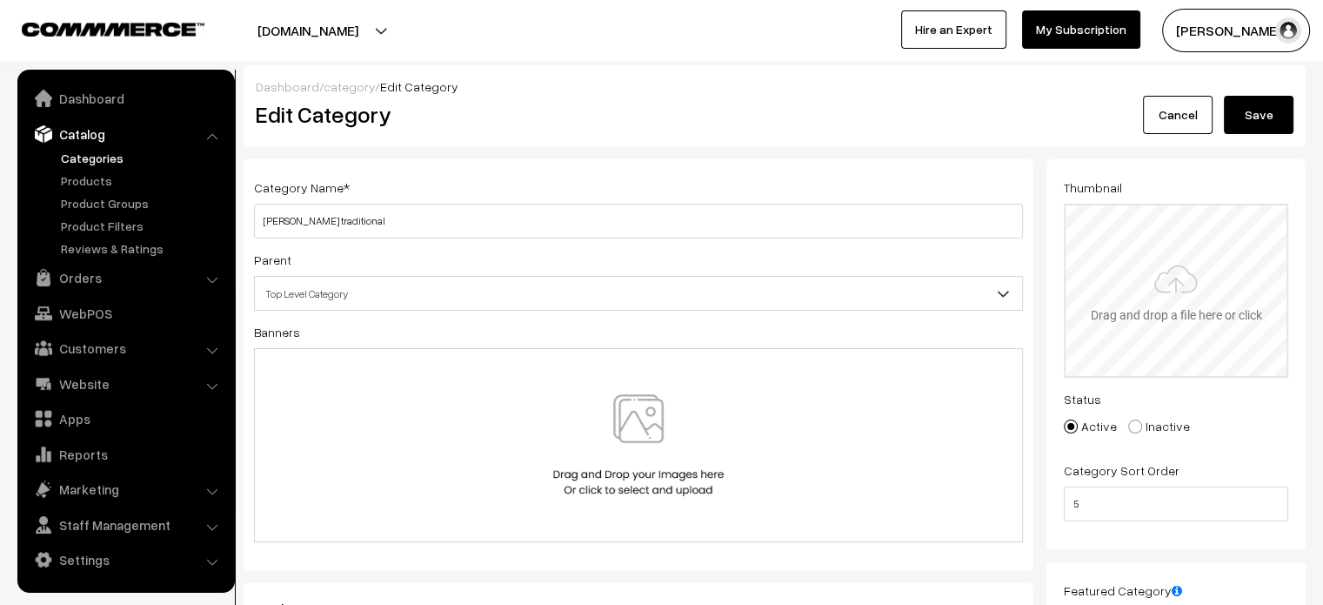
click at [1174, 302] on input "file" at bounding box center [1176, 290] width 221 height 171
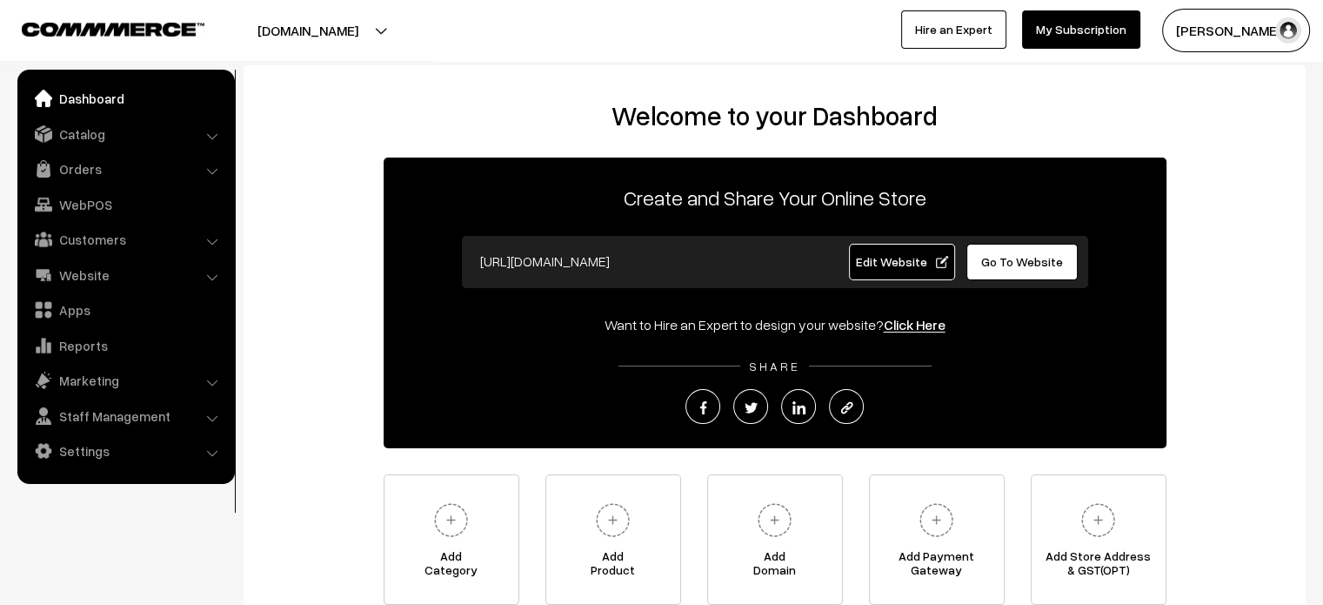
click at [896, 264] on span "Edit Website" at bounding box center [901, 261] width 93 height 15
click at [391, 37] on button "ashapuracosmetics.in" at bounding box center [308, 30] width 223 height 43
click at [1019, 266] on span "Go To Website" at bounding box center [1022, 261] width 82 height 15
click at [90, 307] on link "Apps" at bounding box center [125, 309] width 207 height 31
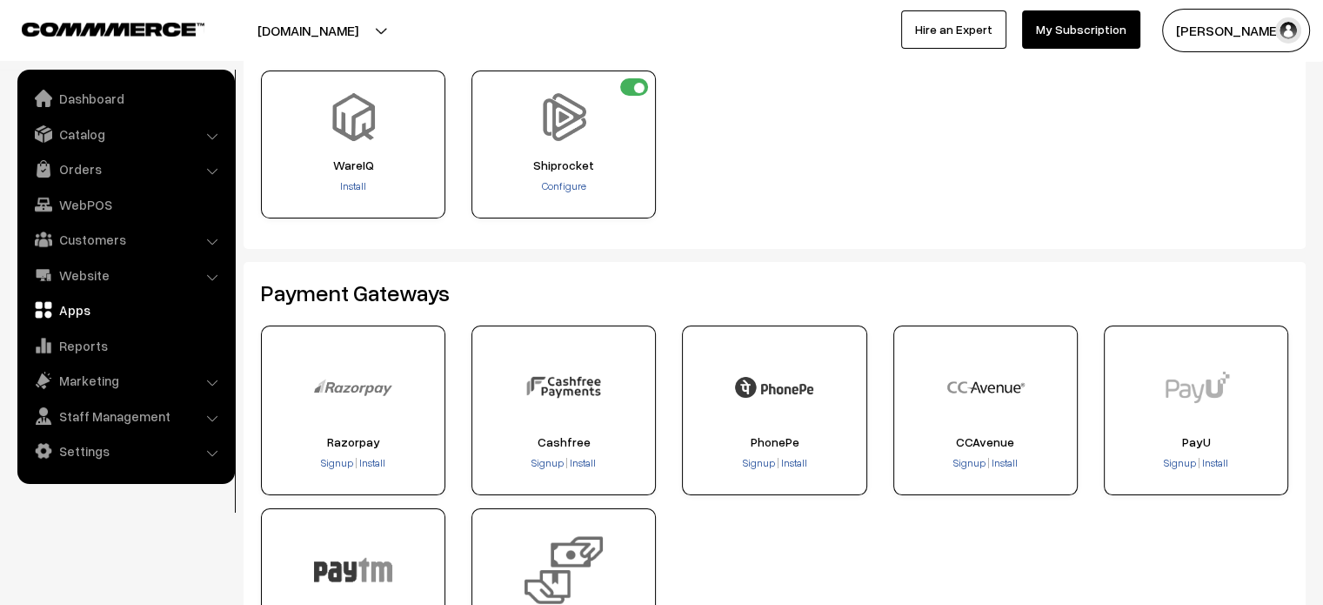
scroll to position [129, 0]
click at [330, 463] on span "Signup" at bounding box center [337, 462] width 32 height 13
